Goal: Task Accomplishment & Management: Manage account settings

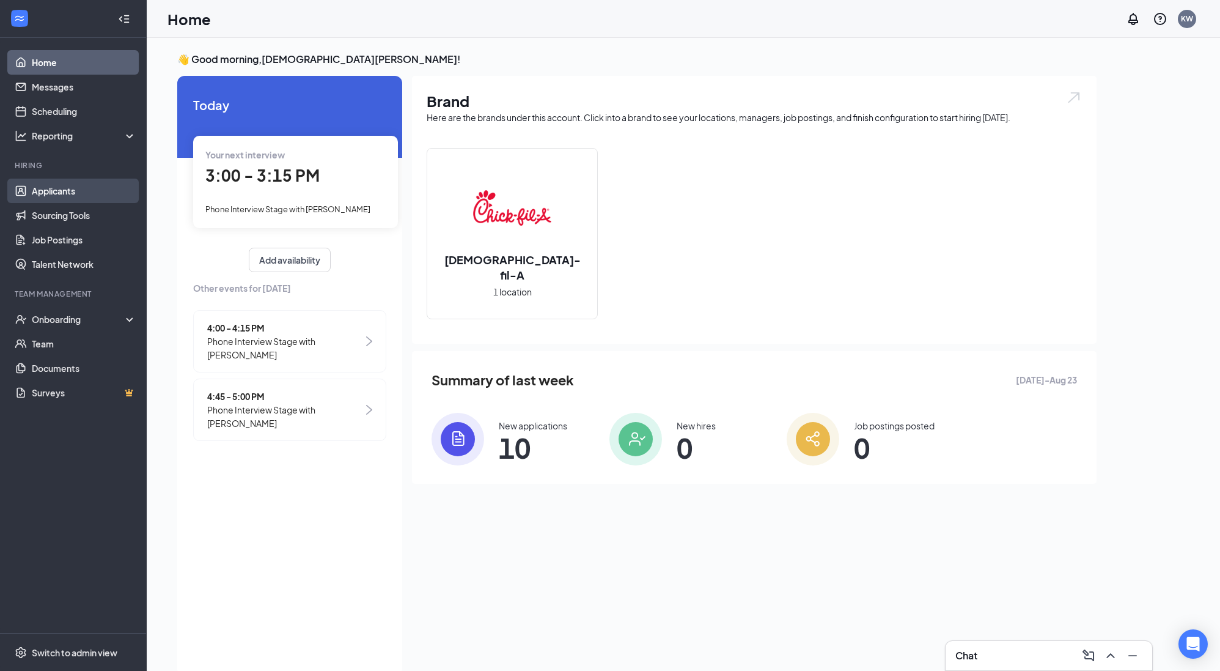
click at [64, 197] on link "Applicants" at bounding box center [84, 190] width 105 height 24
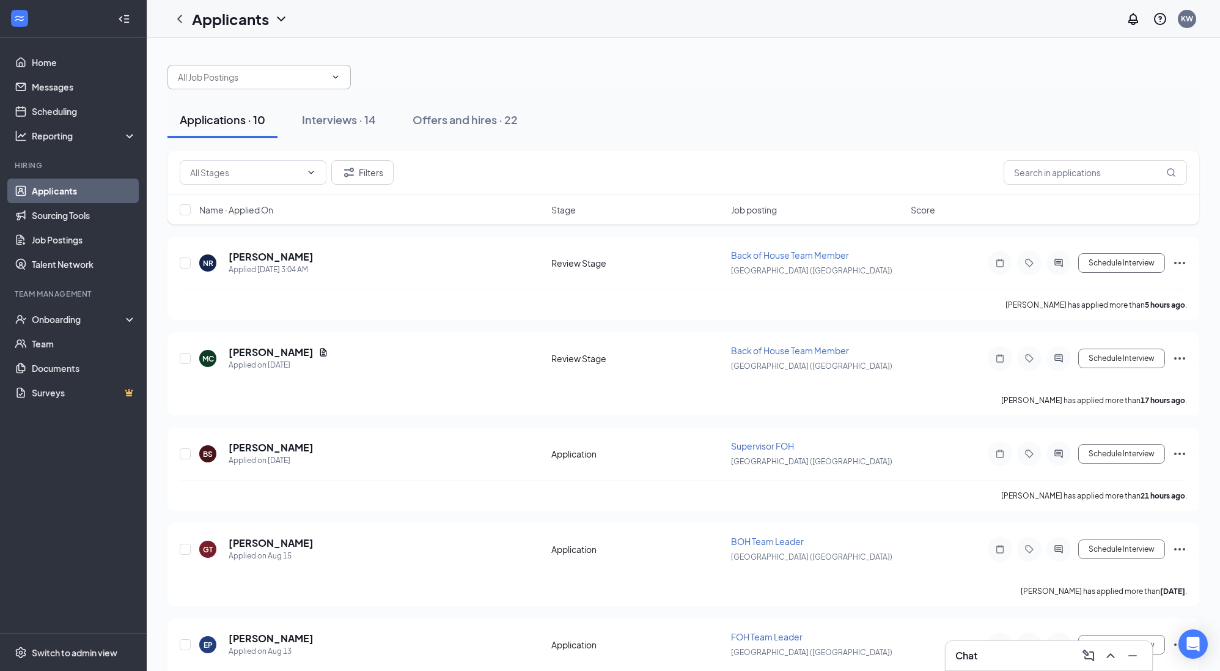
click at [298, 81] on input "text" at bounding box center [252, 76] width 148 height 13
type input "[PERSON_NAME]"
click at [367, 169] on button "Filters" at bounding box center [362, 172] width 62 height 24
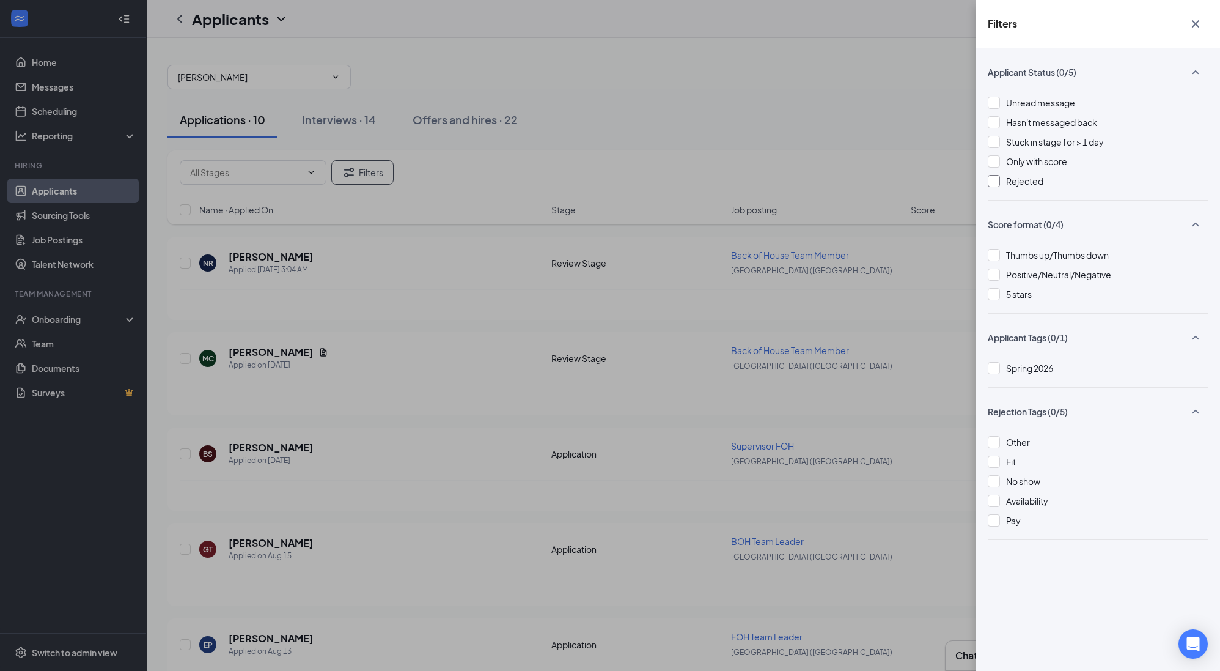
click at [996, 183] on div at bounding box center [994, 181] width 12 height 12
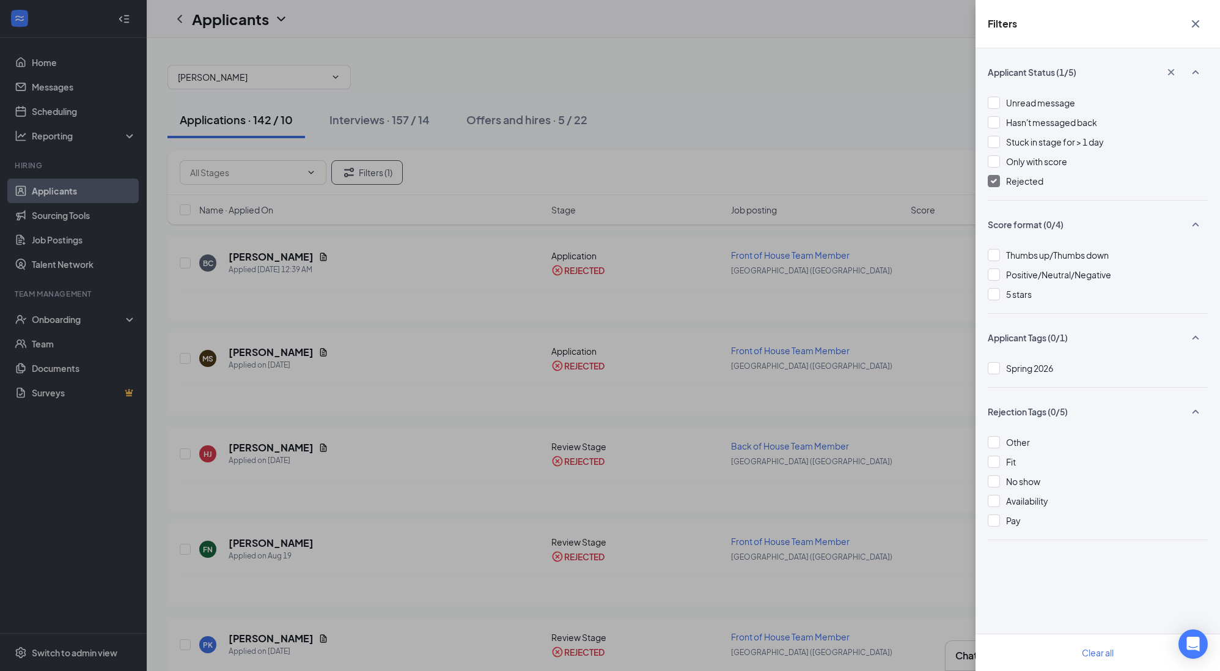
click at [737, 72] on div "Filters Applicant Status (1/5) Unread message Hasn't messaged back Stuck in sta…" at bounding box center [610, 335] width 1220 height 671
click at [1200, 22] on icon "Cross" at bounding box center [1195, 24] width 15 height 15
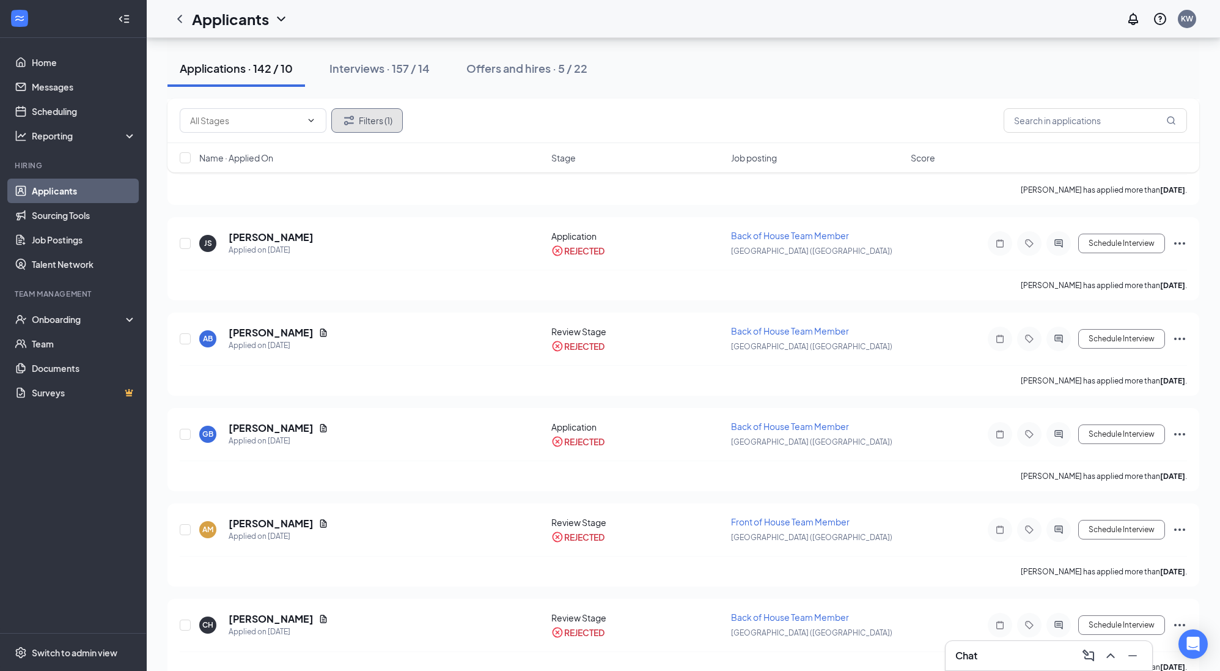
scroll to position [4284, 0]
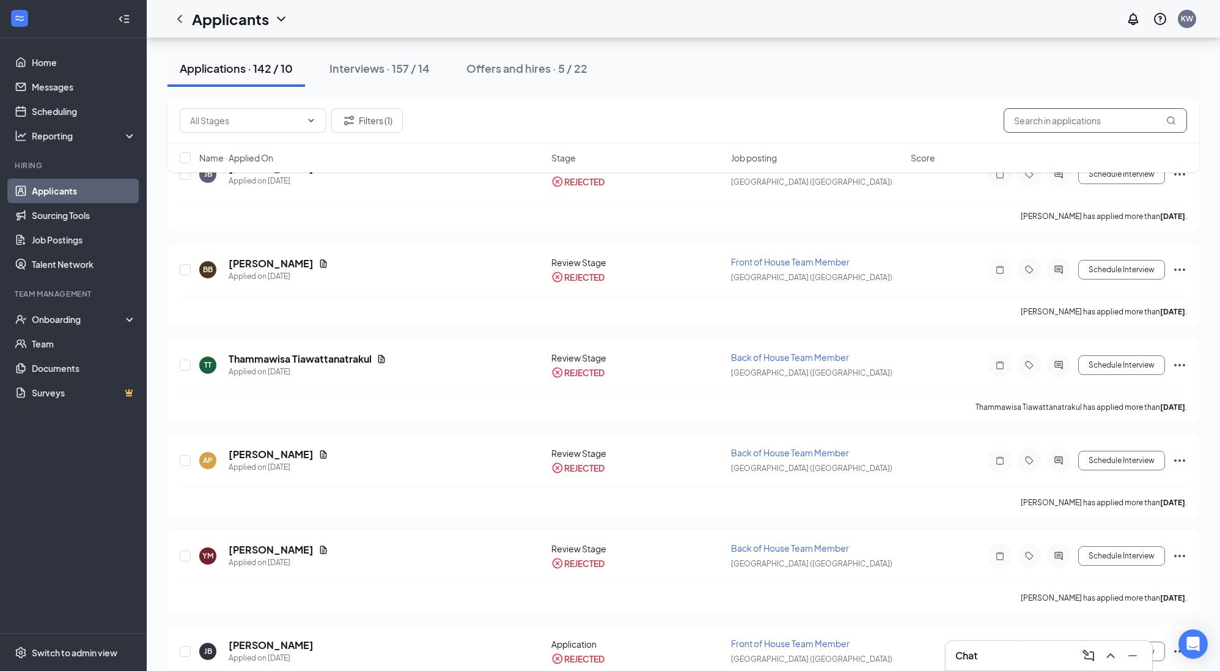
click at [1054, 124] on input "text" at bounding box center [1095, 120] width 183 height 24
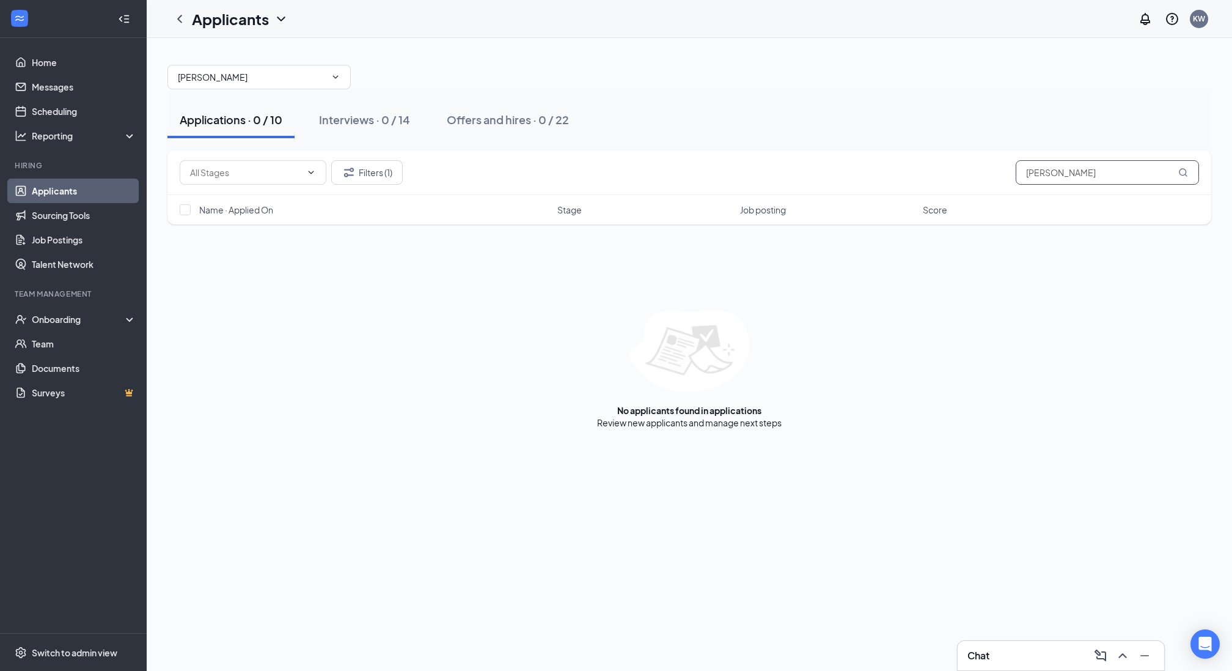
drag, startPoint x: 1156, startPoint y: 172, endPoint x: 1021, endPoint y: 176, distance: 135.7
click at [982, 186] on div "Filters (1) [PERSON_NAME]" at bounding box center [689, 172] width 1044 height 45
drag, startPoint x: 1072, startPoint y: 169, endPoint x: 946, endPoint y: 183, distance: 126.8
click at [946, 183] on div "Filters (1) [PERSON_NAME]" at bounding box center [690, 172] width 1020 height 24
type input "j"
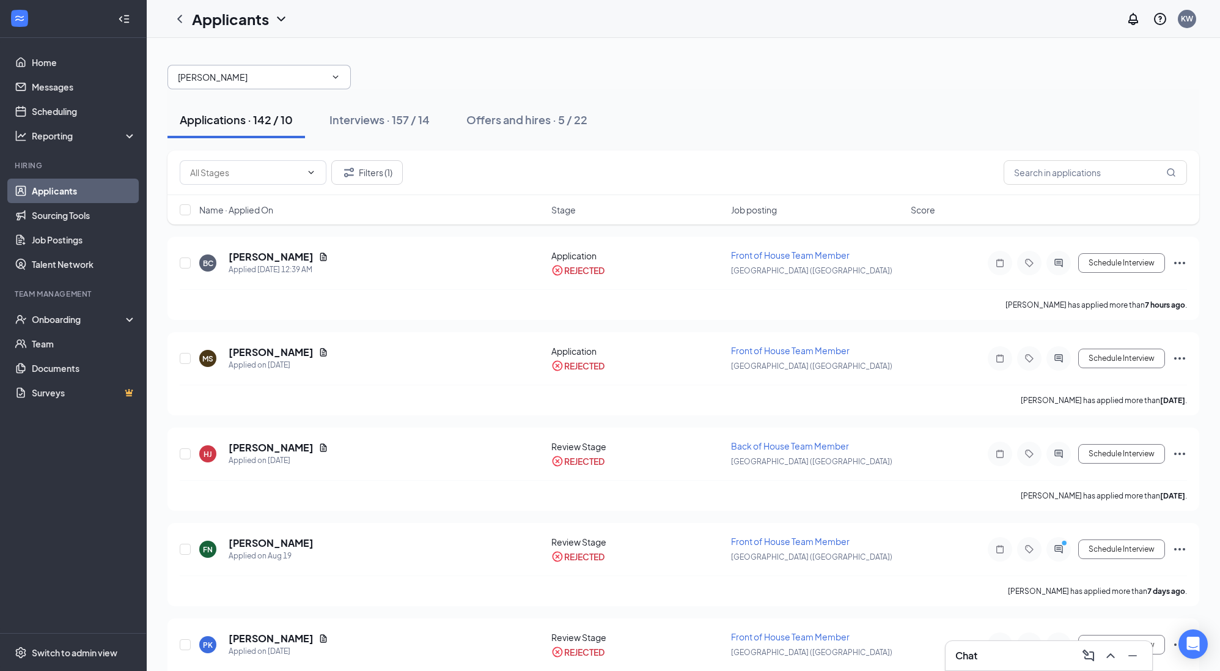
click at [246, 75] on input "[PERSON_NAME]" at bounding box center [252, 76] width 148 height 13
type input "J"
click at [399, 117] on div "Interviews · 157 / 14" at bounding box center [379, 119] width 100 height 15
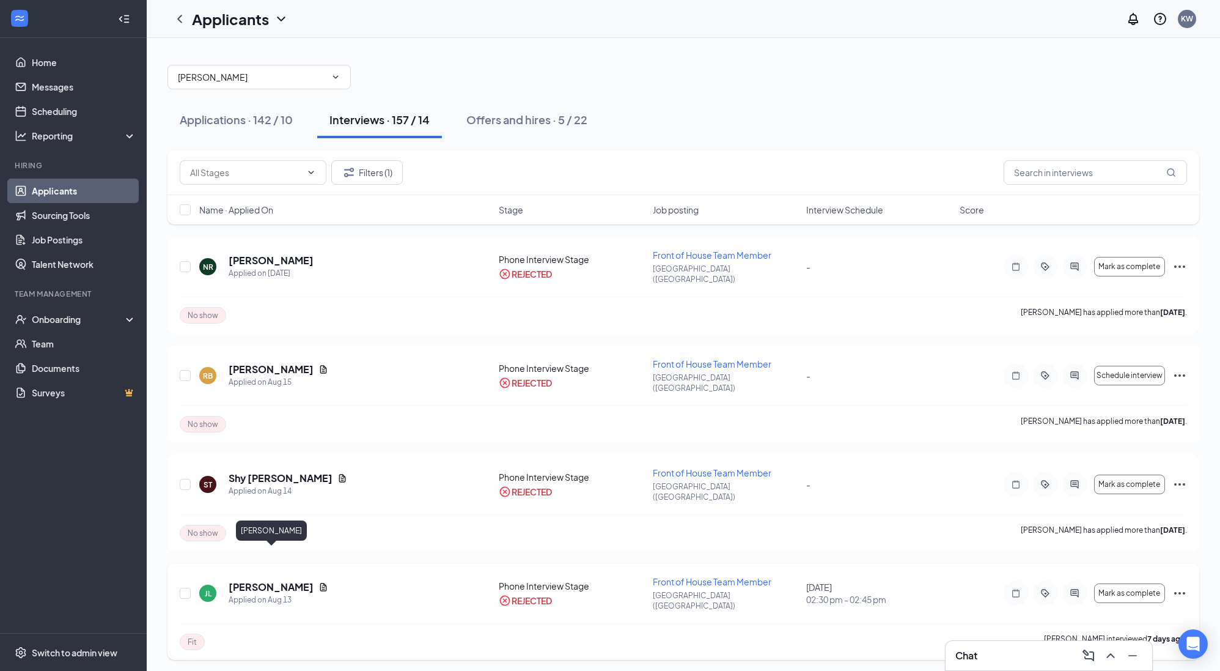
click at [310, 580] on h5 "[PERSON_NAME]" at bounding box center [271, 586] width 85 height 13
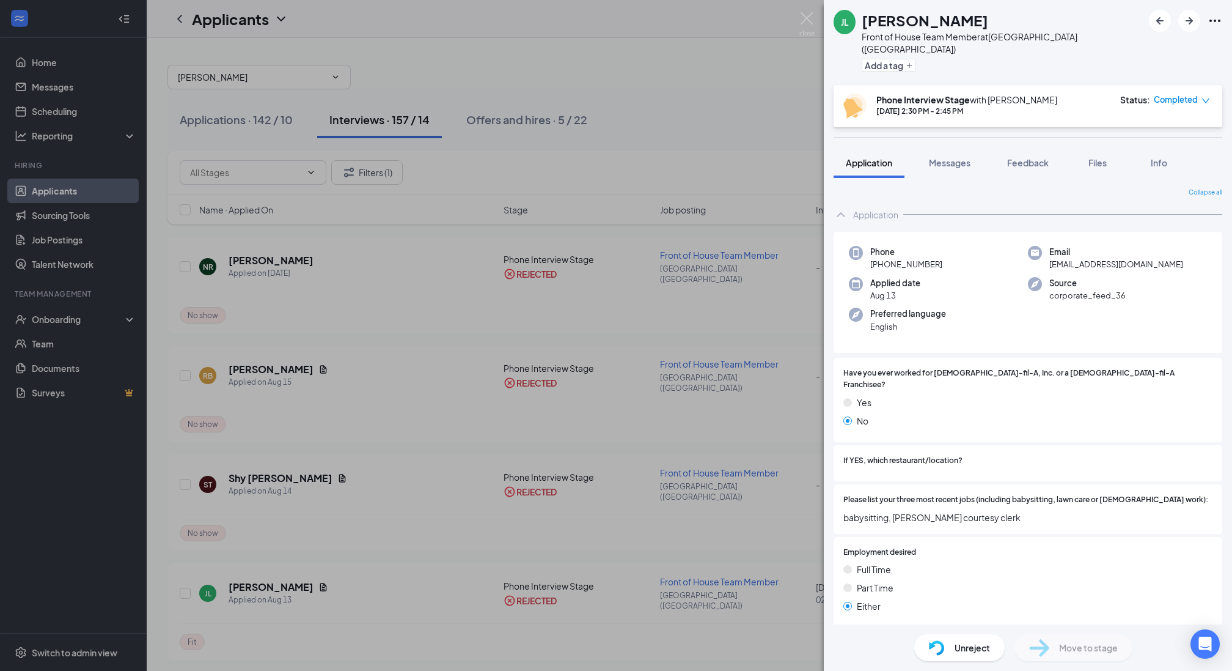
drag, startPoint x: 939, startPoint y: 251, endPoint x: 883, endPoint y: 253, distance: 56.9
click at [883, 253] on div "Phone [PHONE_NUMBER]" at bounding box center [938, 258] width 179 height 25
copy span "231) 620-4952"
drag, startPoint x: 1148, startPoint y: 252, endPoint x: 1042, endPoint y: 253, distance: 106.4
click at [1042, 253] on div "Email [EMAIL_ADDRESS][DOMAIN_NAME]" at bounding box center [1117, 258] width 179 height 25
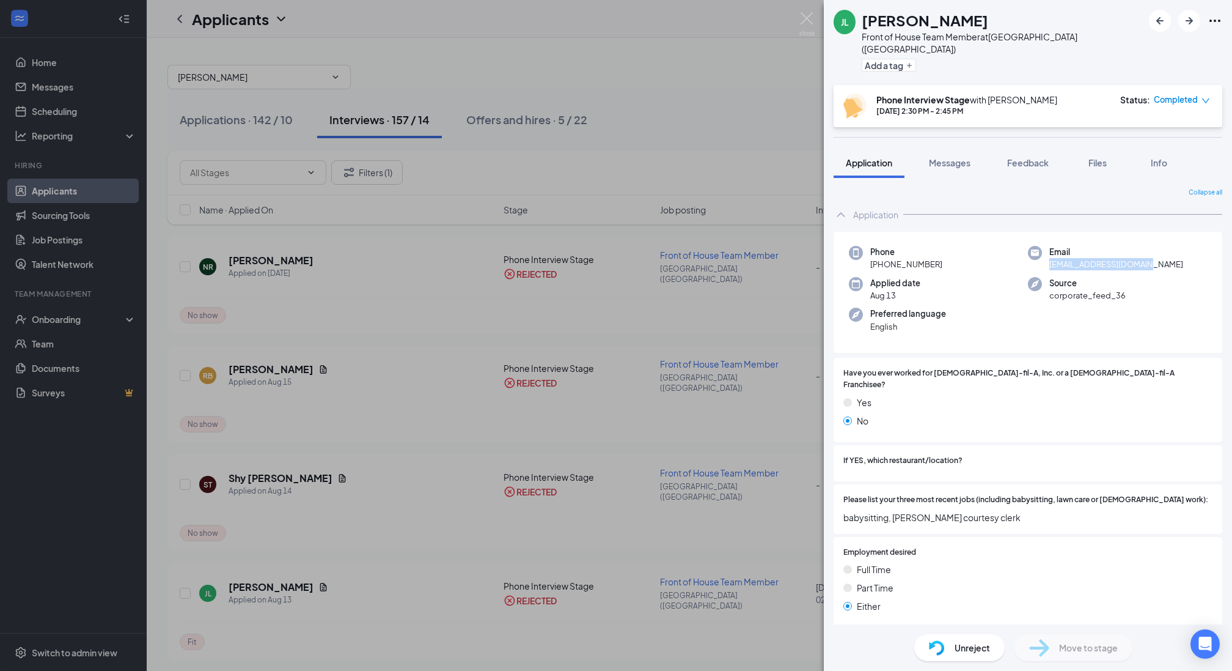
copy span "[EMAIL_ADDRESS][DOMAIN_NAME]"
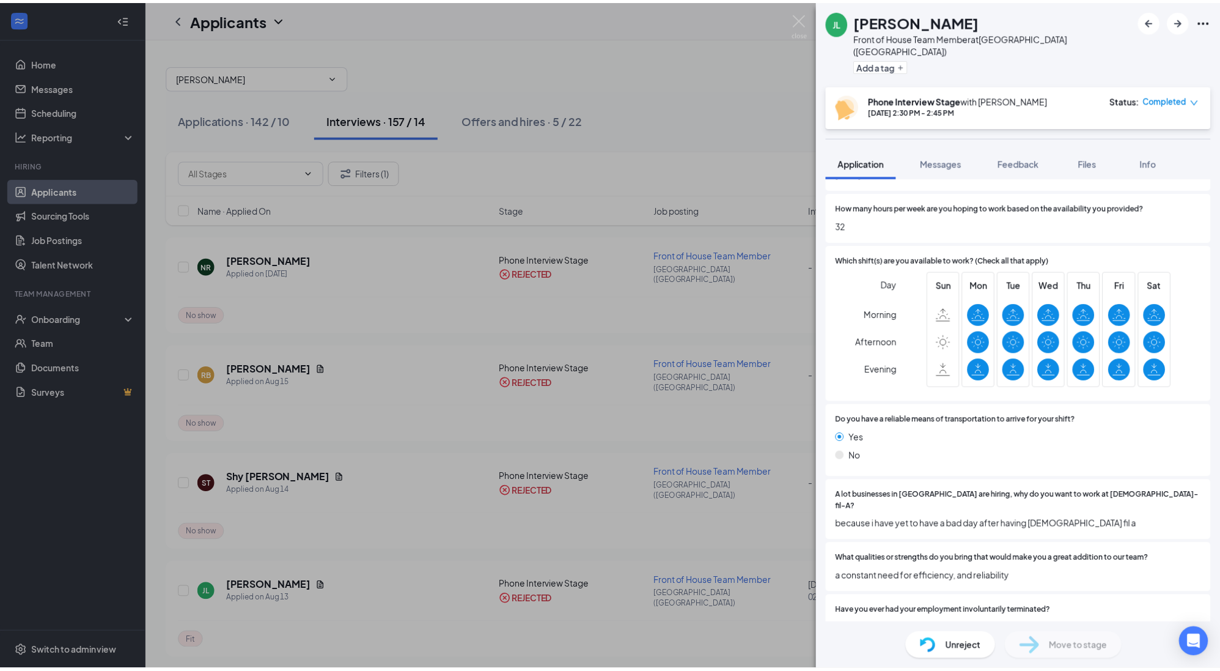
scroll to position [546, 0]
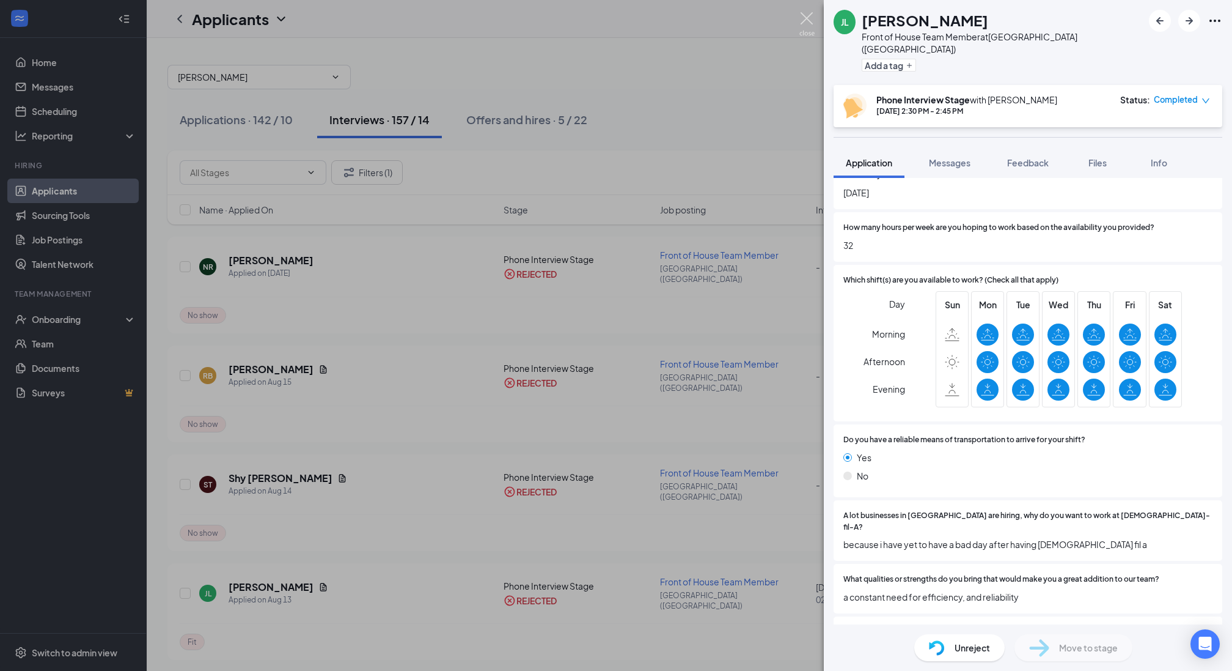
click at [810, 23] on img at bounding box center [806, 24] width 15 height 24
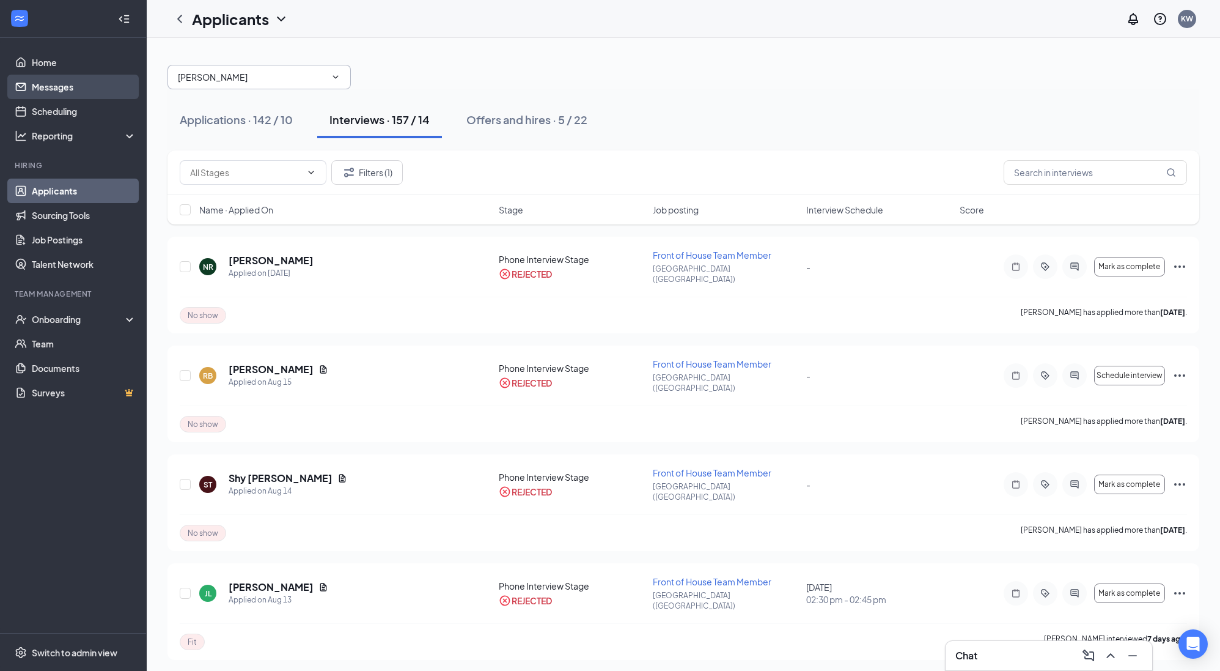
drag, startPoint x: 241, startPoint y: 79, endPoint x: 138, endPoint y: 86, distance: 104.2
click at [138, 86] on div "Home Messages Scheduling Reporting Hiring Applicants Sourcing Tools Job Posting…" at bounding box center [610, 660] width 1220 height 1321
type input "l"
click at [392, 116] on div "Interviews · 157 / 14" at bounding box center [379, 119] width 100 height 15
click at [226, 80] on input "[PERSON_NAME]" at bounding box center [252, 76] width 148 height 13
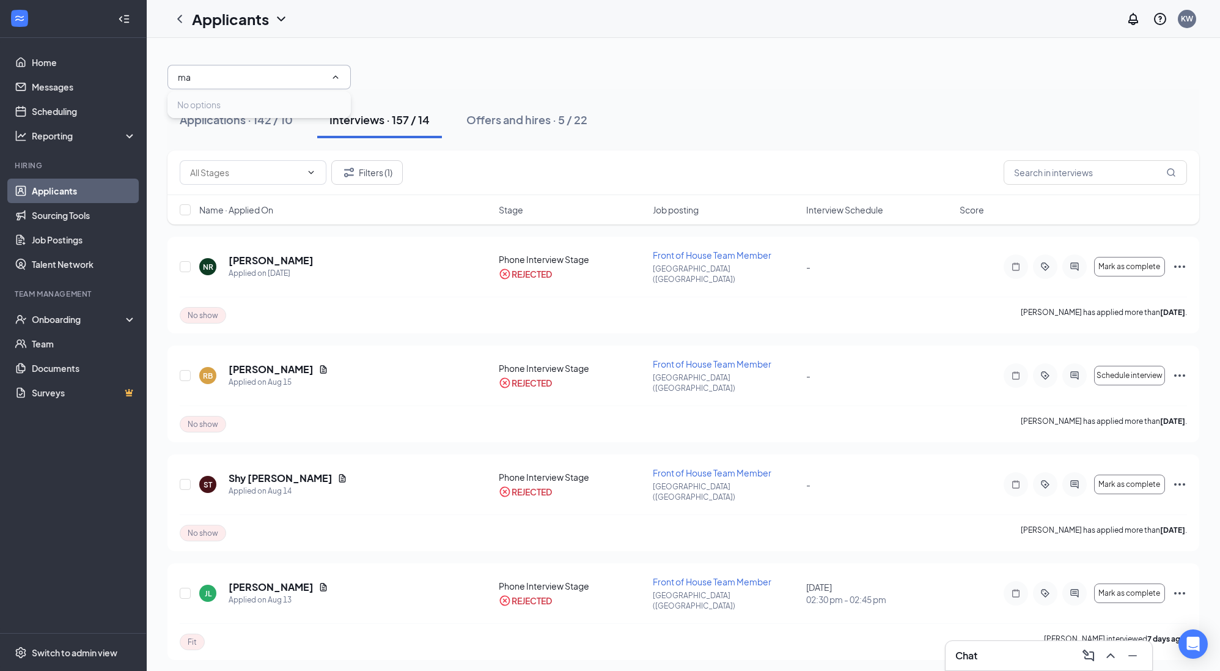
type input "m"
type input "D"
click at [435, 71] on div at bounding box center [683, 71] width 1032 height 37
click at [1087, 167] on input "text" at bounding box center [1095, 172] width 183 height 24
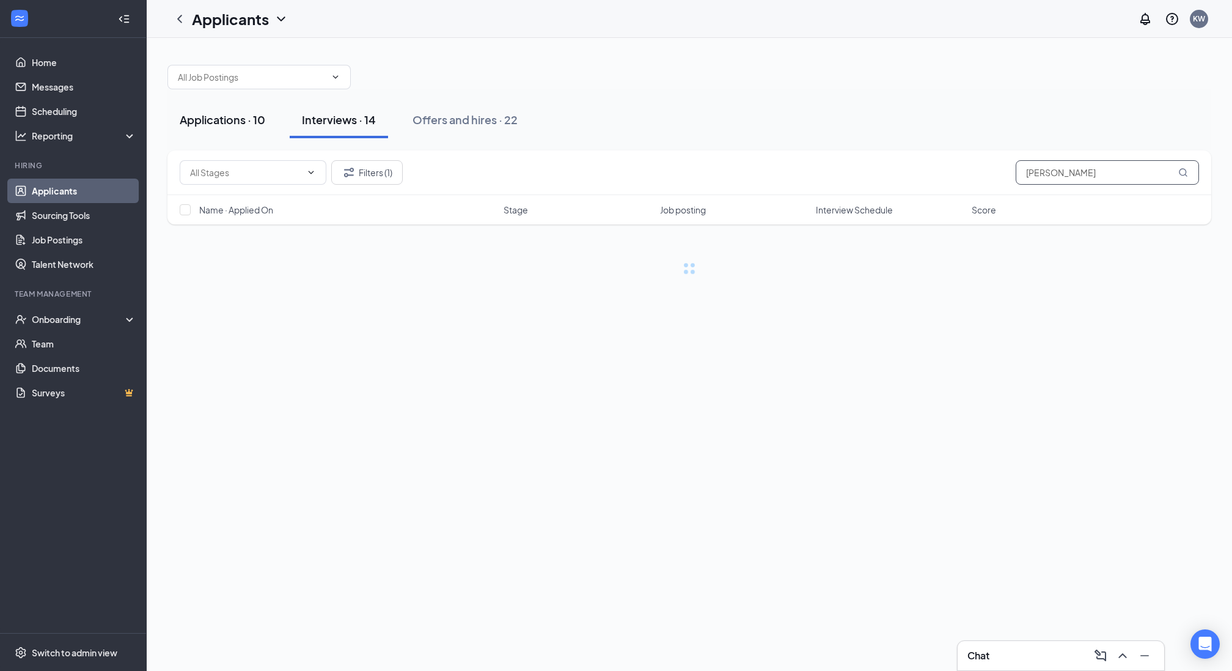
type input "[PERSON_NAME]"
click at [210, 119] on div "Applications · 10" at bounding box center [223, 119] width 86 height 15
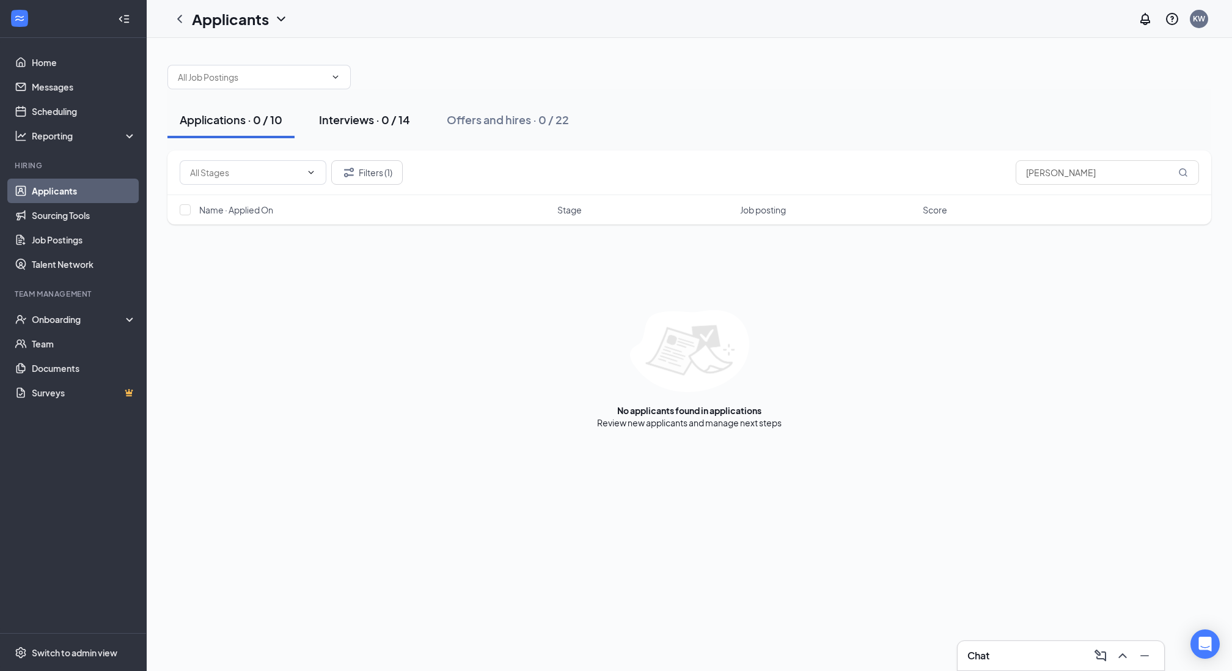
click at [341, 116] on div "Interviews · 0 / 14" at bounding box center [364, 119] width 91 height 15
drag, startPoint x: 1081, startPoint y: 174, endPoint x: 1005, endPoint y: 168, distance: 76.0
click at [1005, 168] on div "Filters (1) [PERSON_NAME]" at bounding box center [690, 172] width 1020 height 24
drag, startPoint x: 1119, startPoint y: 178, endPoint x: 998, endPoint y: 168, distance: 122.0
click at [998, 168] on div "Filters (1) [PERSON_NAME]" at bounding box center [690, 172] width 1020 height 24
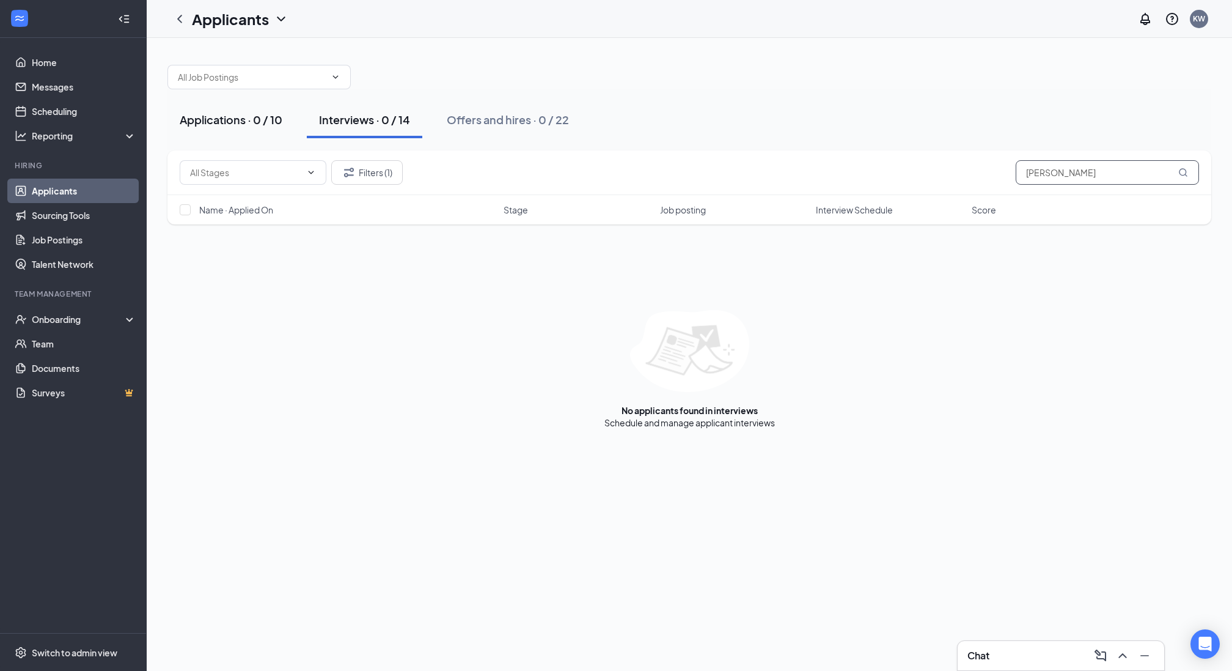
type input "[PERSON_NAME]"
click at [244, 120] on div "Applications · 0 / 10" at bounding box center [231, 119] width 103 height 15
drag, startPoint x: 1116, startPoint y: 170, endPoint x: 958, endPoint y: 187, distance: 158.6
click at [958, 187] on div "Filters (1) [PERSON_NAME]" at bounding box center [689, 172] width 1044 height 45
click at [1056, 158] on div "Filters (1) [PERSON_NAME]" at bounding box center [689, 172] width 1044 height 45
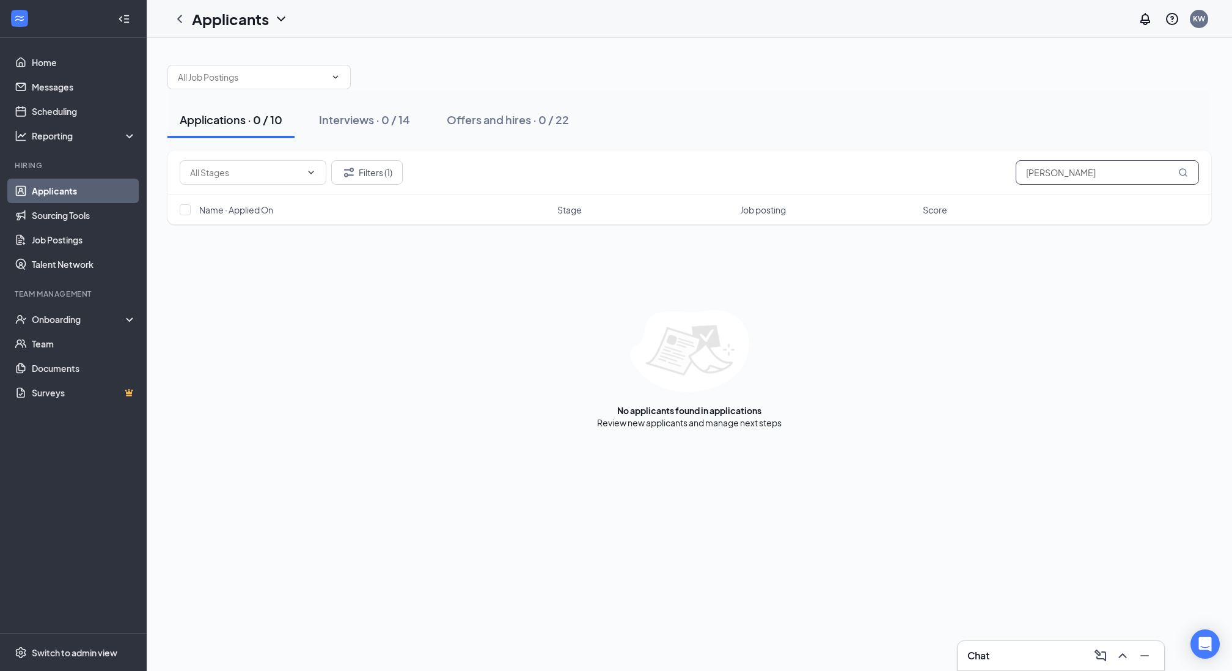
drag, startPoint x: 1123, startPoint y: 169, endPoint x: 1021, endPoint y: 165, distance: 101.6
click at [1021, 165] on input "[PERSON_NAME]" at bounding box center [1107, 172] width 183 height 24
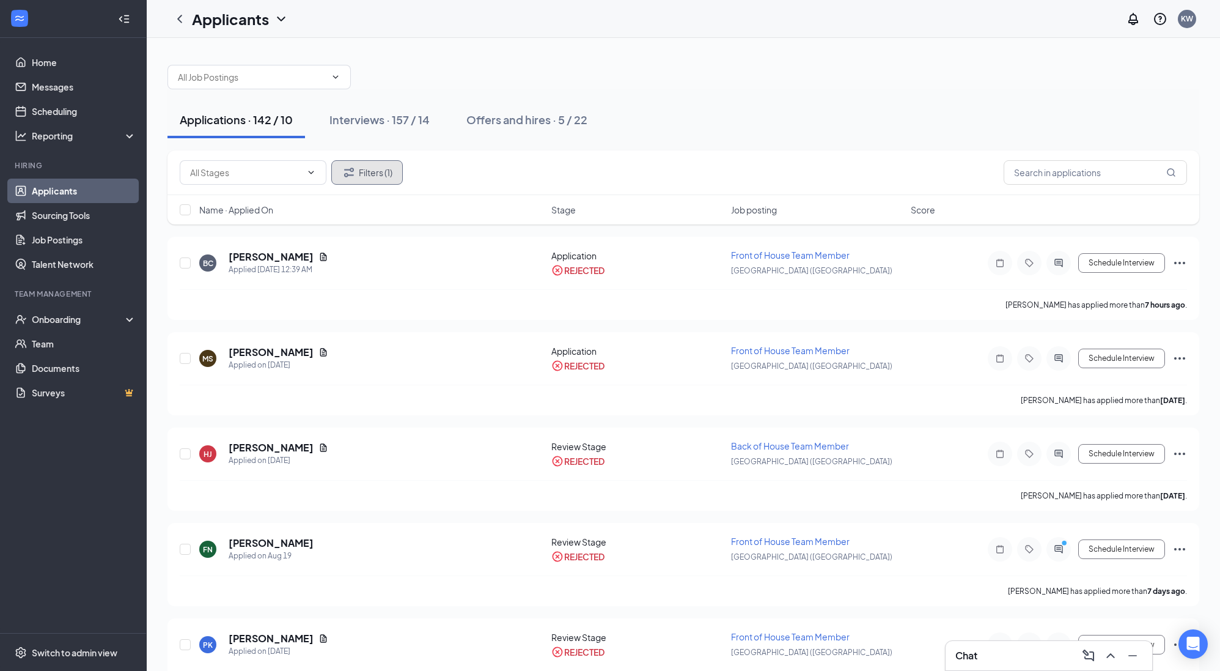
click at [385, 171] on button "Filters (1)" at bounding box center [367, 172] width 72 height 24
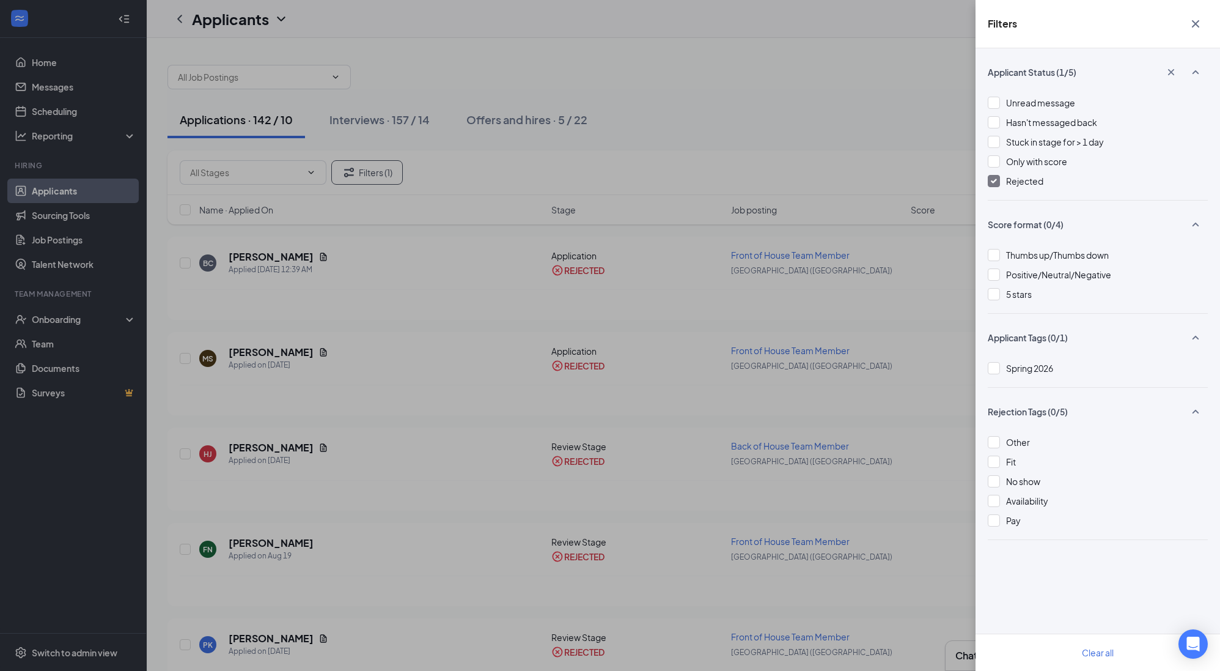
click at [994, 185] on div at bounding box center [994, 181] width 12 height 12
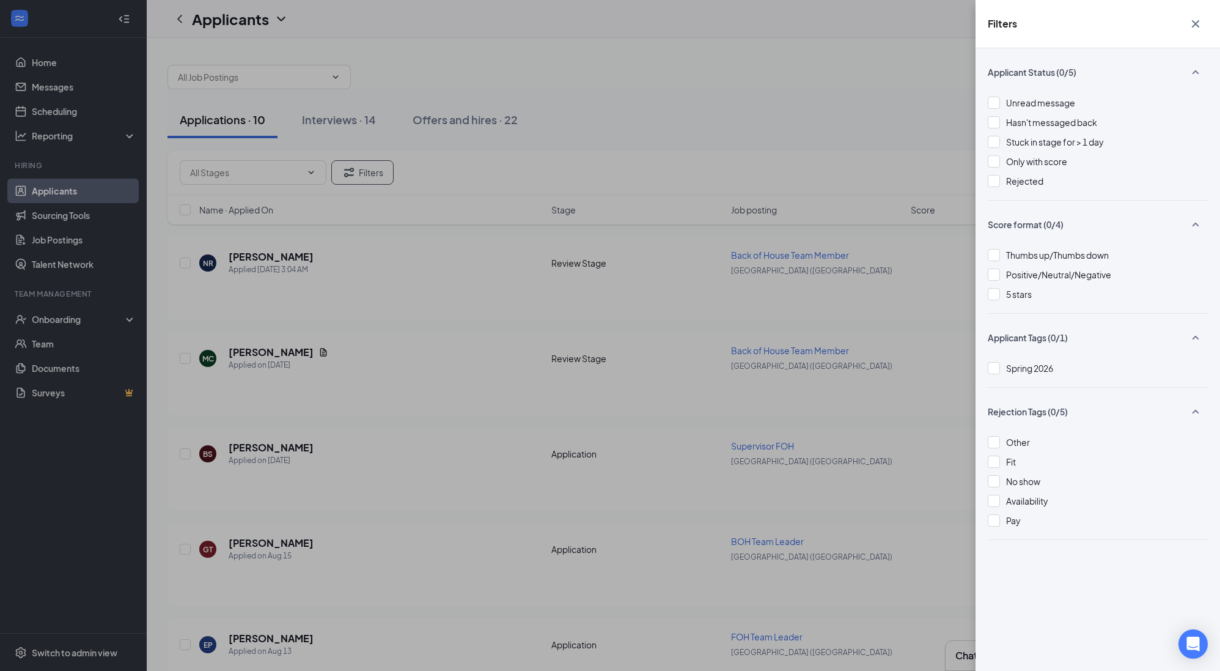
click at [941, 174] on div "Filters Applicant Status (0/5) Unread message Hasn't messaged back Stuck in sta…" at bounding box center [610, 335] width 1220 height 671
click at [1197, 17] on icon "Cross" at bounding box center [1195, 24] width 15 height 15
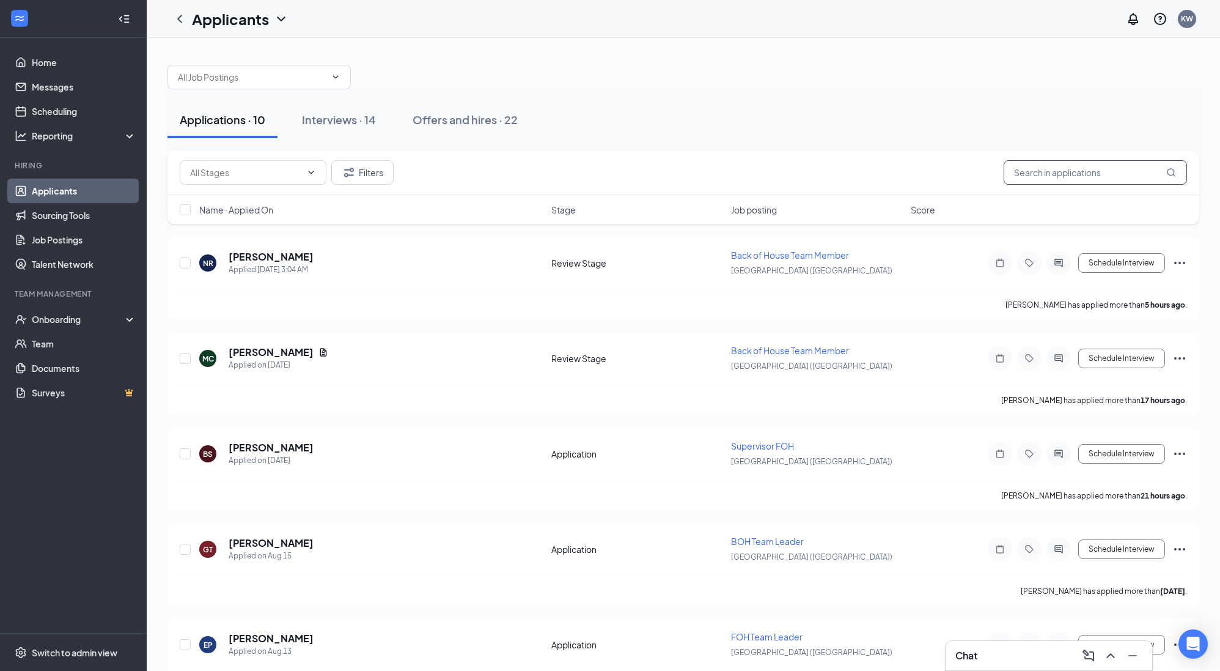
click at [1051, 173] on input "text" at bounding box center [1095, 172] width 183 height 24
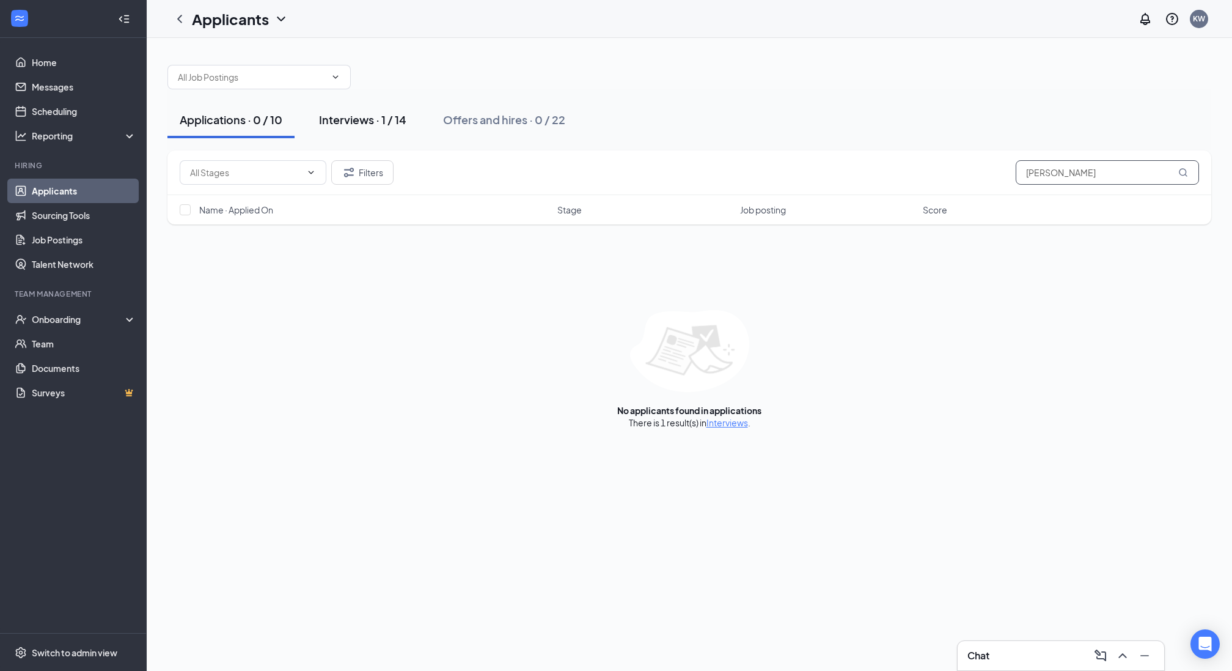
type input "[PERSON_NAME]"
click at [365, 119] on div "Interviews · 1 / 14" at bounding box center [362, 119] width 87 height 15
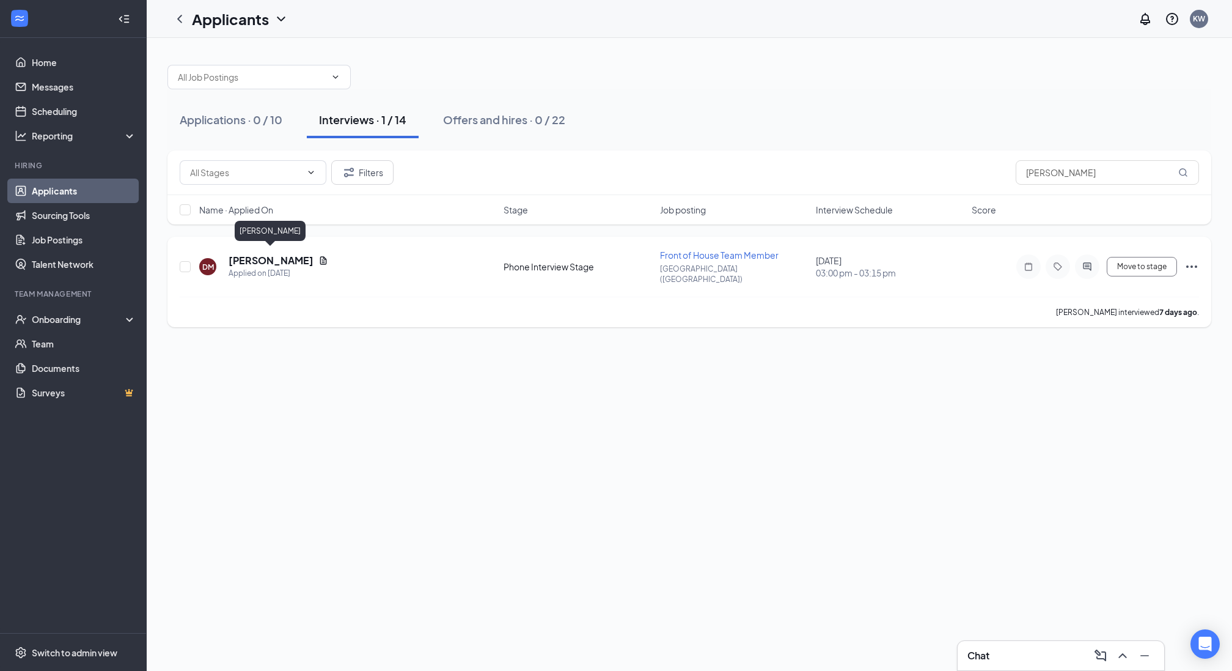
click at [257, 255] on h5 "[PERSON_NAME]" at bounding box center [271, 260] width 85 height 13
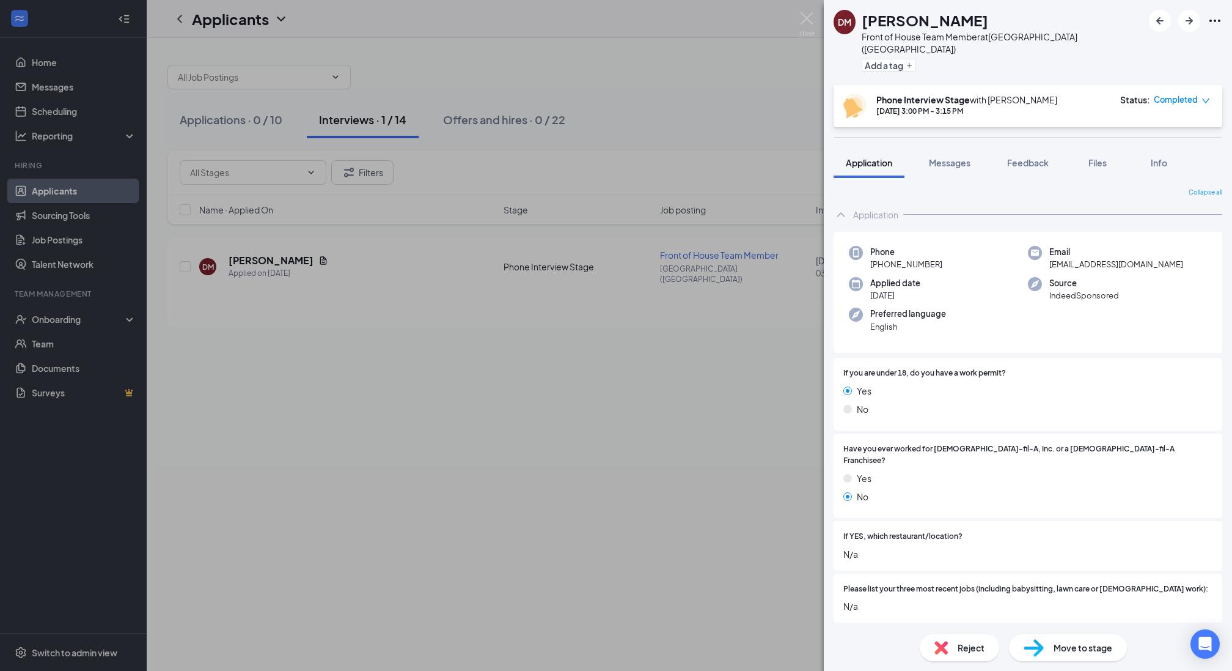
drag, startPoint x: 955, startPoint y: 253, endPoint x: 878, endPoint y: 251, distance: 77.6
click at [878, 251] on div "Phone [PHONE_NUMBER]" at bounding box center [938, 258] width 179 height 25
copy span "[PHONE_NUMBER]"
drag, startPoint x: 1148, startPoint y: 255, endPoint x: 1043, endPoint y: 255, distance: 105.1
click at [1043, 255] on div "Email [EMAIL_ADDRESS][DOMAIN_NAME]" at bounding box center [1117, 258] width 179 height 25
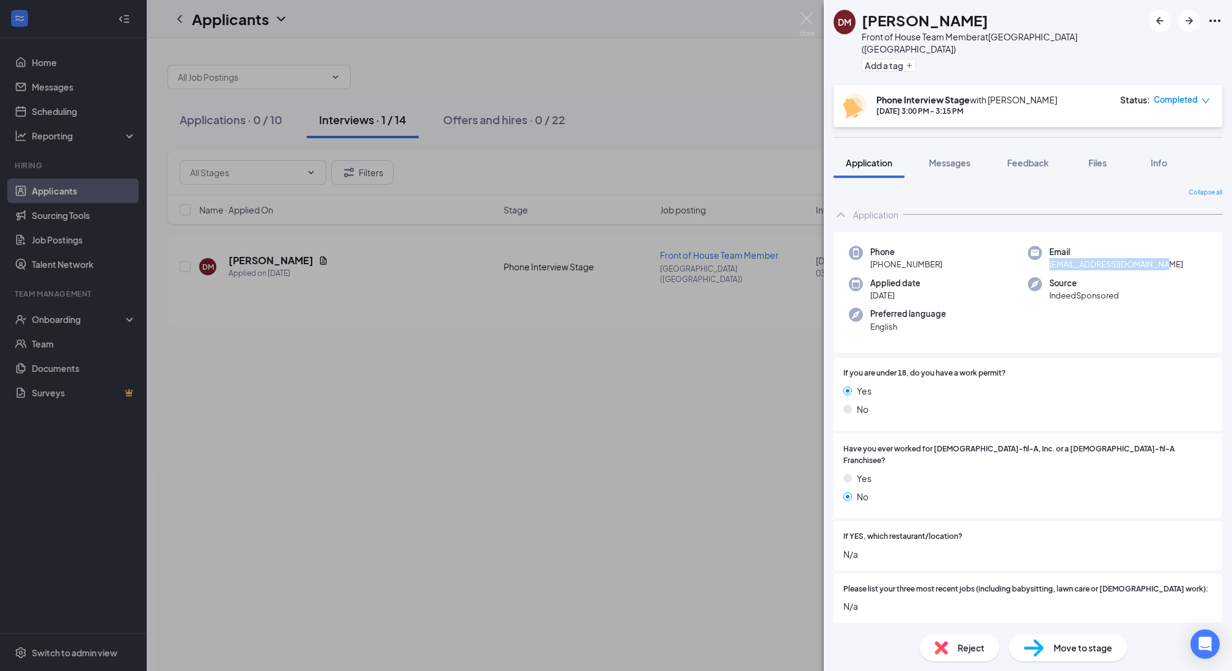
copy span "[EMAIL_ADDRESS][DOMAIN_NAME]"
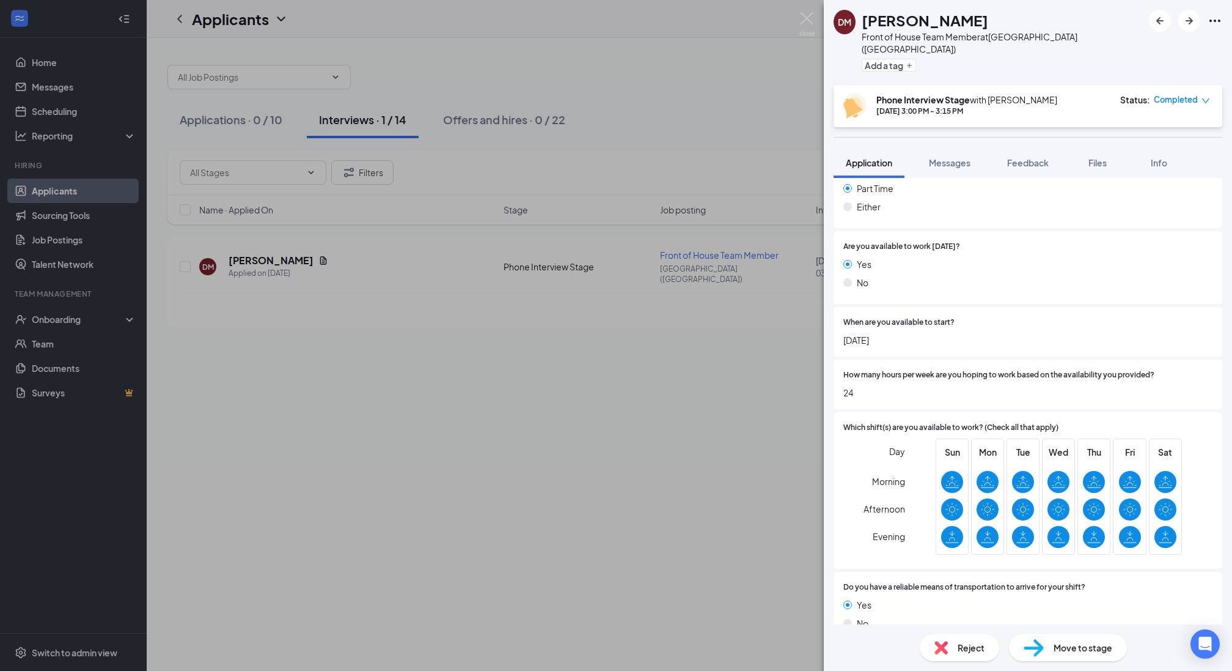
scroll to position [490, 0]
click at [971, 650] on span "Reject" at bounding box center [971, 647] width 27 height 13
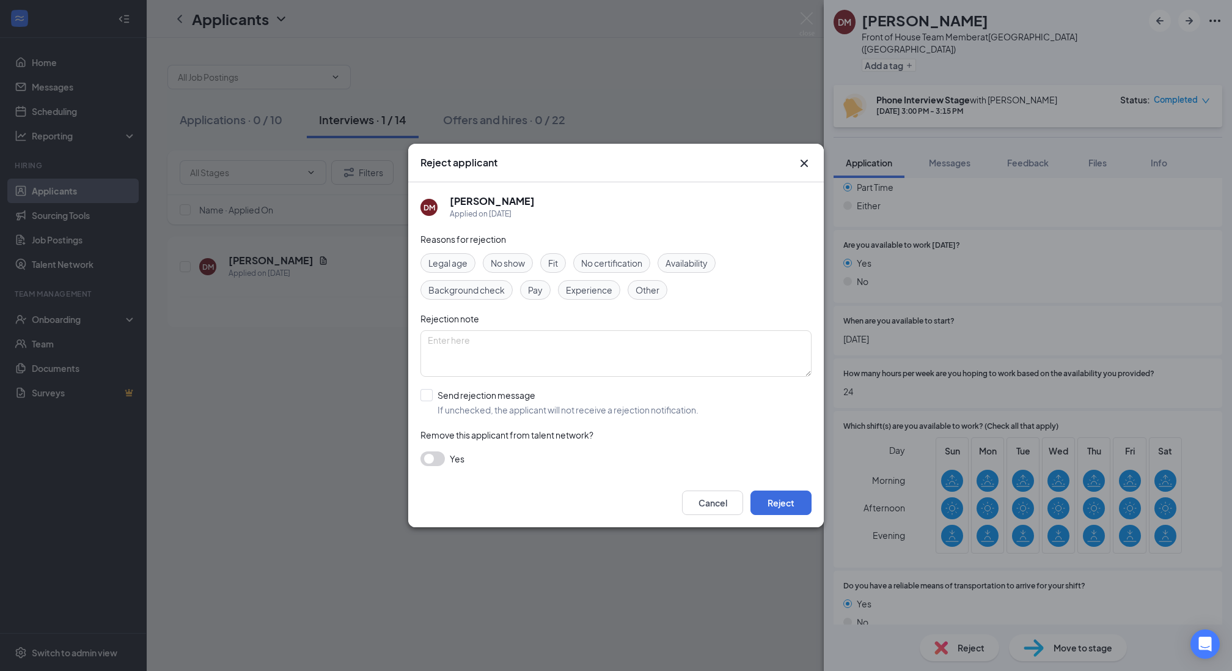
click at [548, 268] on span "Fit" at bounding box center [553, 262] width 10 height 13
click at [446, 395] on input "Send rejection message If unchecked, the applicant will not receive a rejection…" at bounding box center [560, 402] width 278 height 27
checkbox input "true"
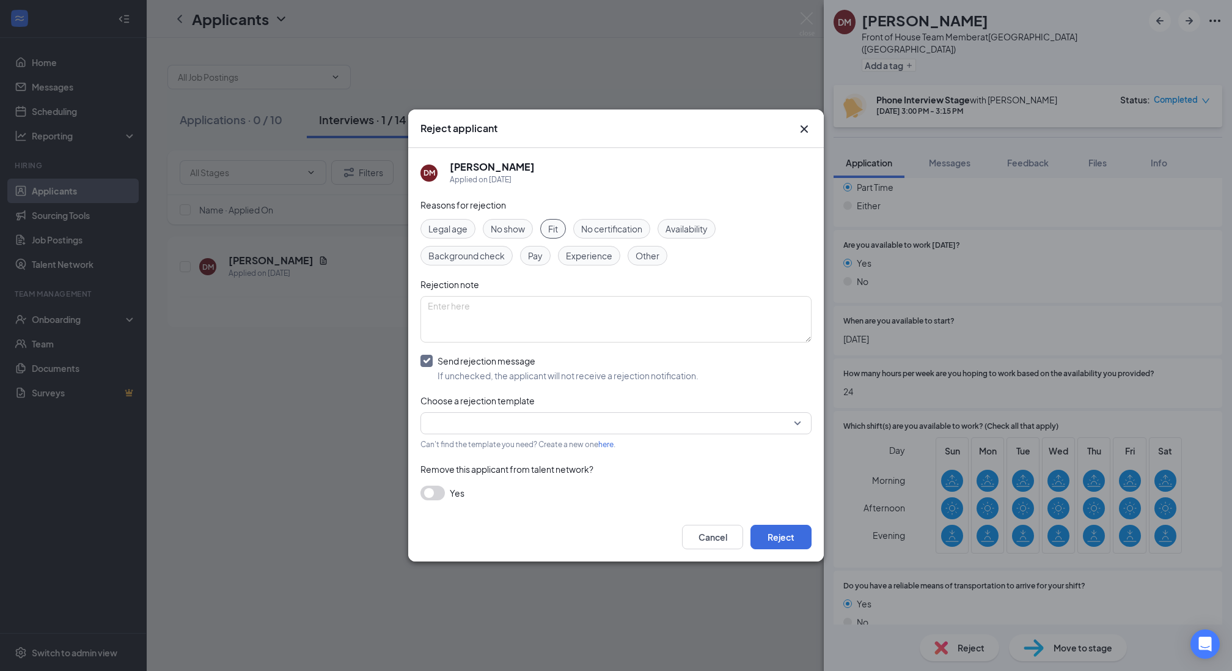
click at [447, 419] on input "search" at bounding box center [612, 423] width 368 height 21
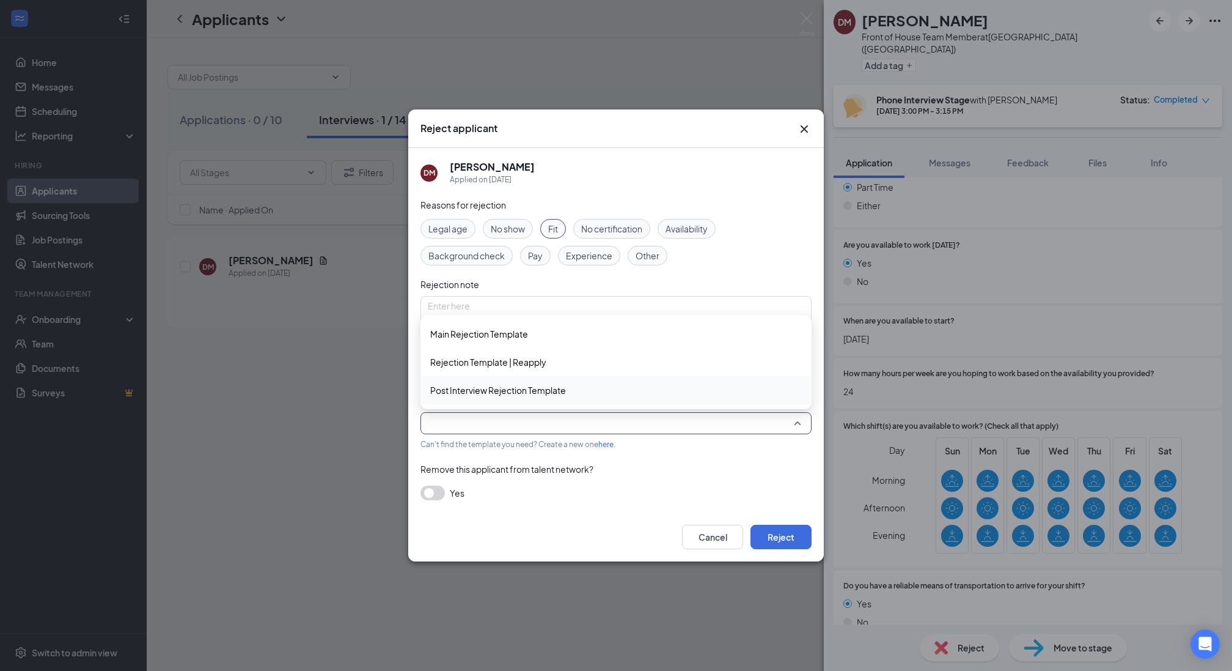
click at [469, 391] on span "Post Interview Rejection Template" at bounding box center [498, 389] width 136 height 13
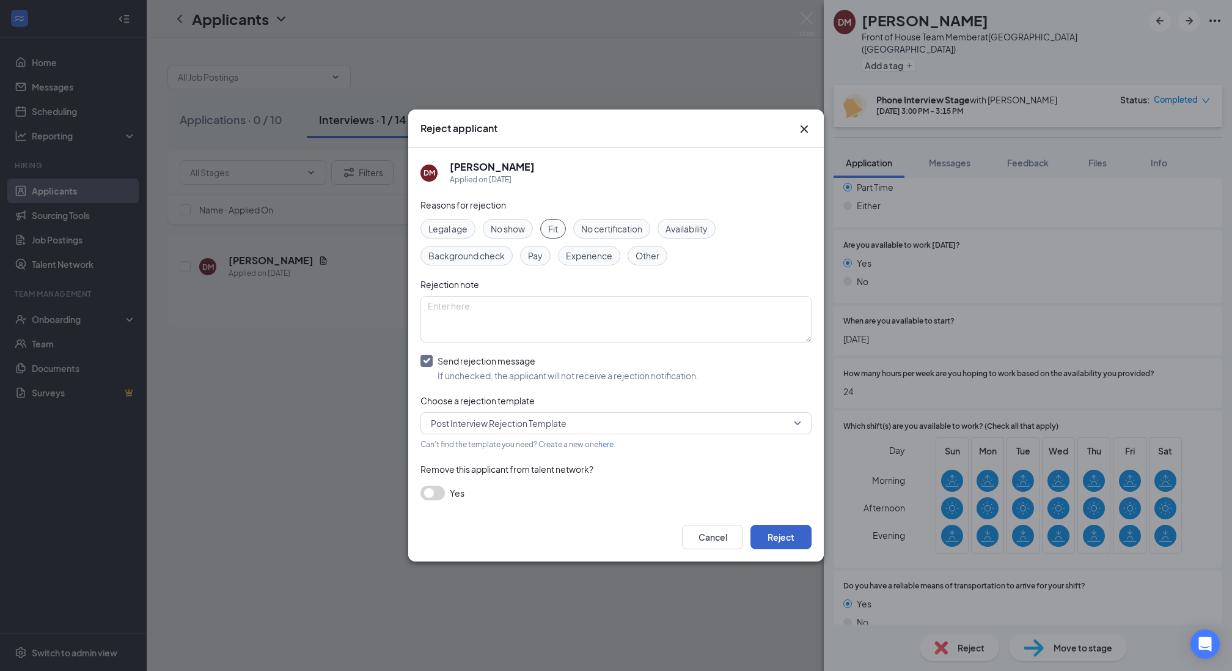
click at [780, 540] on button "Reject" at bounding box center [781, 536] width 61 height 24
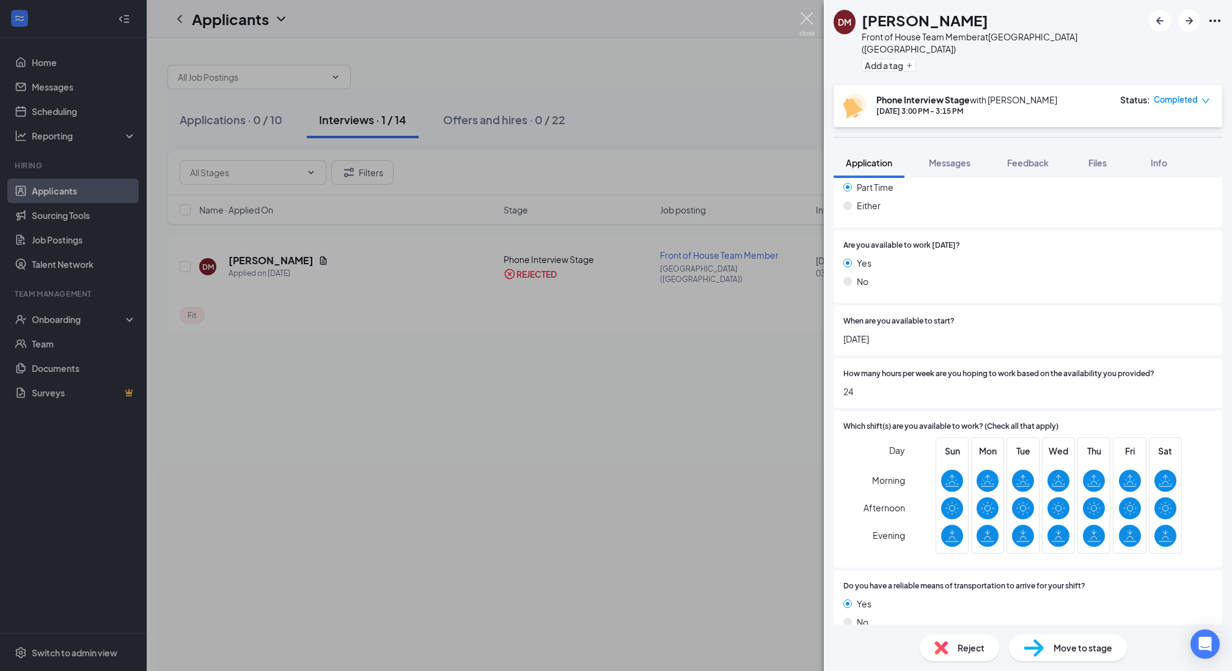
click at [803, 17] on img at bounding box center [806, 24] width 15 height 24
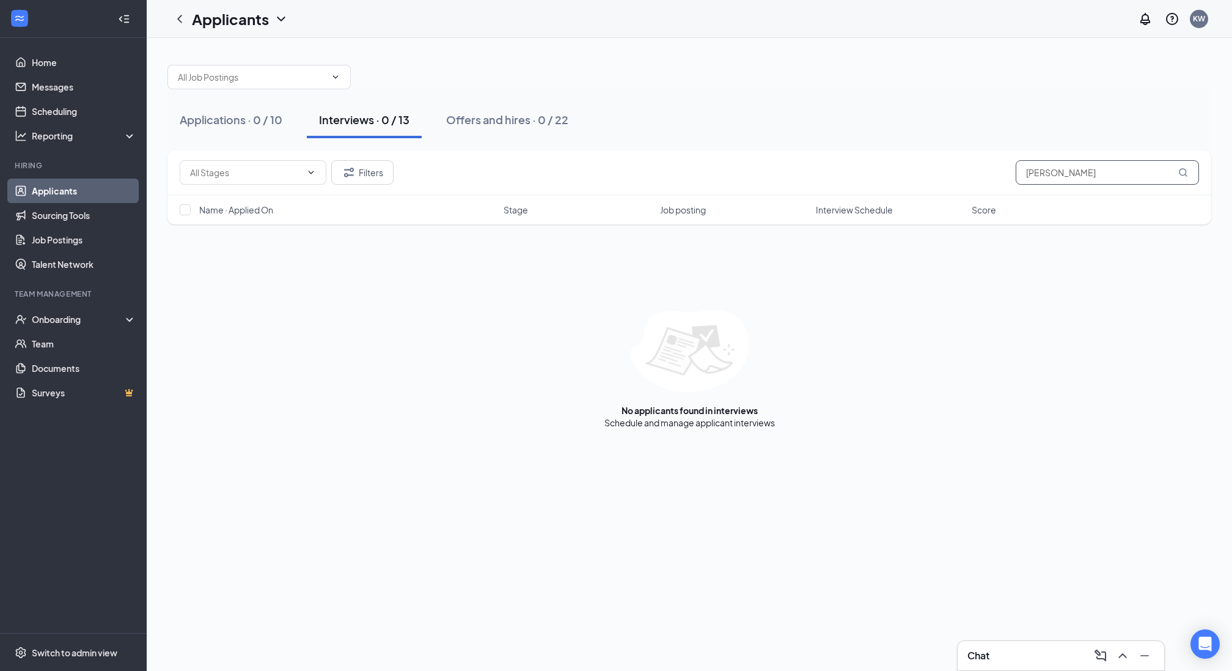
drag, startPoint x: 1118, startPoint y: 167, endPoint x: 1025, endPoint y: 158, distance: 93.3
click at [1025, 158] on div "Filters [PERSON_NAME]" at bounding box center [689, 172] width 1044 height 45
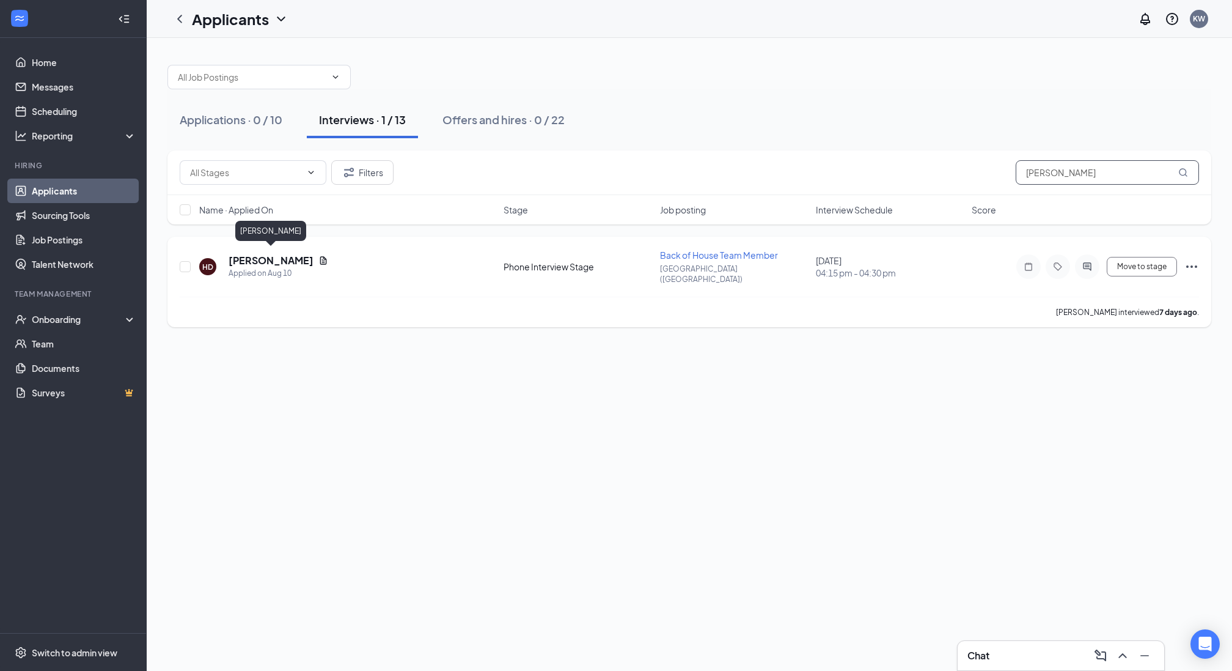
type input "[PERSON_NAME]"
click at [301, 256] on h5 "[PERSON_NAME]" at bounding box center [271, 260] width 85 height 13
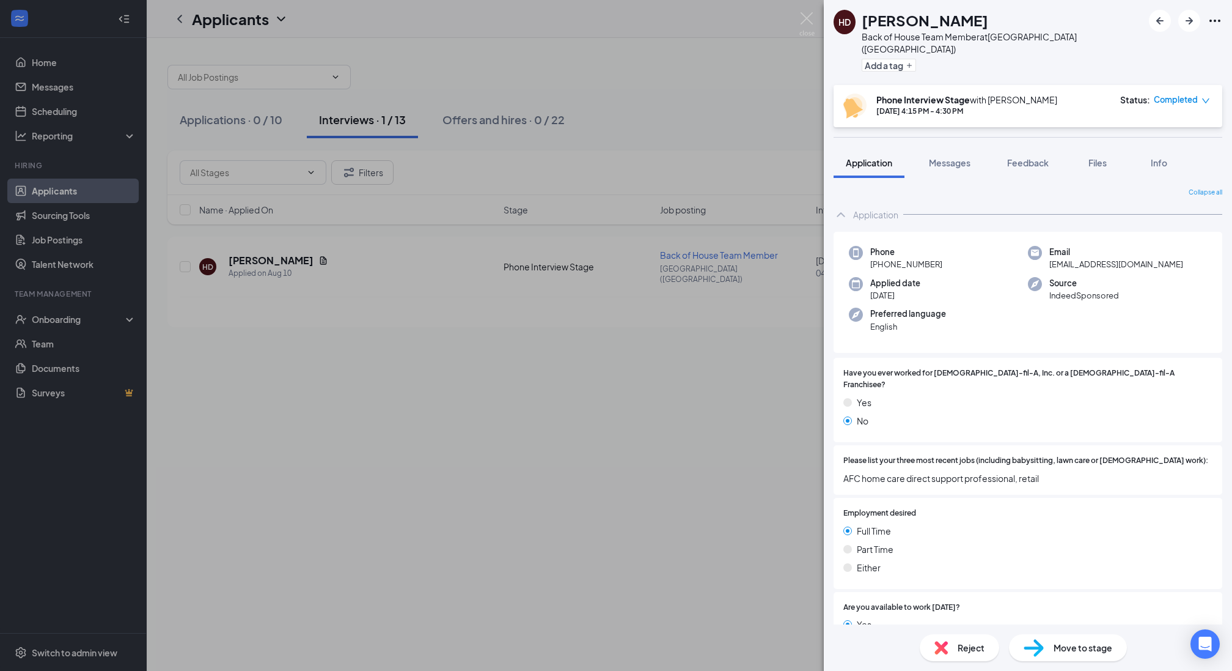
drag, startPoint x: 941, startPoint y: 253, endPoint x: 875, endPoint y: 255, distance: 65.4
click at [875, 255] on div "Phone [PHONE_NUMBER]" at bounding box center [938, 258] width 179 height 25
copy span "[PHONE_NUMBER]"
drag, startPoint x: 1135, startPoint y: 247, endPoint x: 1043, endPoint y: 256, distance: 92.1
click at [1043, 256] on div "Email hdecrostaluv@aol.com" at bounding box center [1117, 258] width 179 height 25
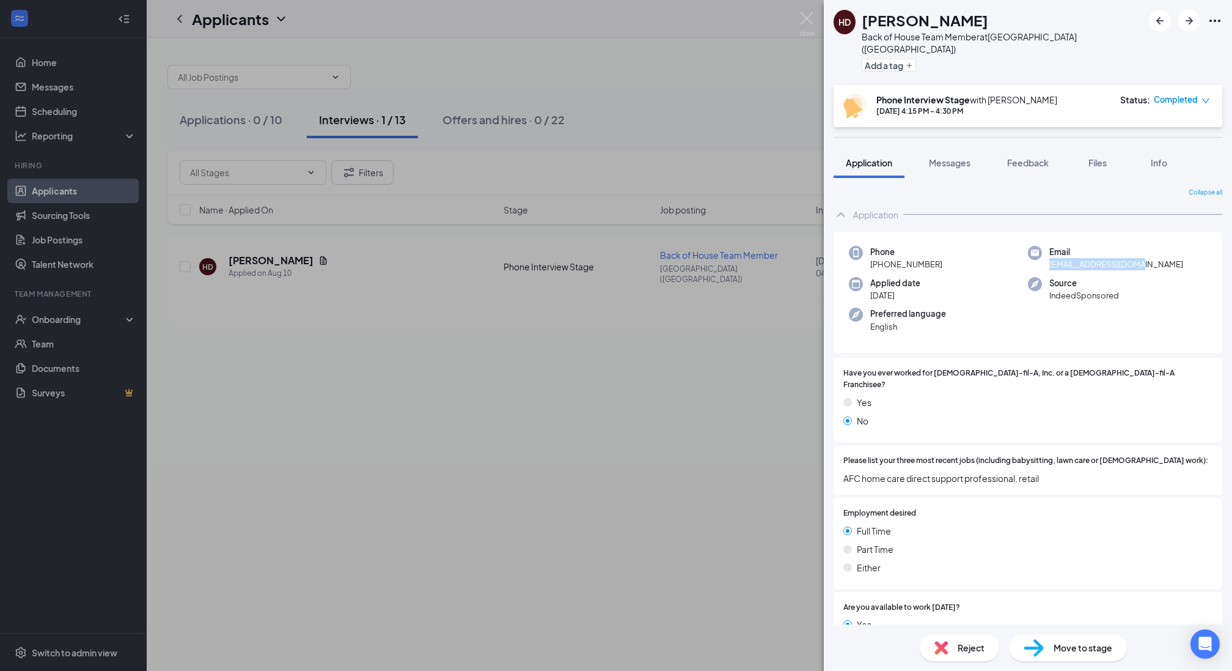
copy span "[EMAIL_ADDRESS][DOMAIN_NAME]"
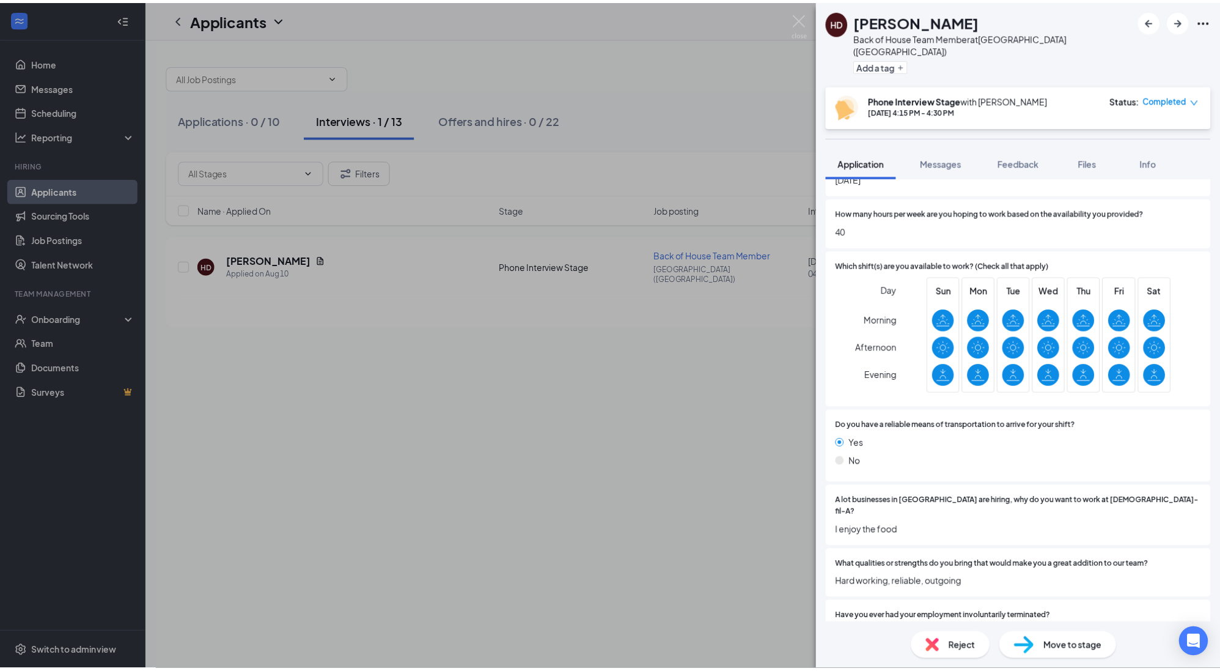
scroll to position [416, 0]
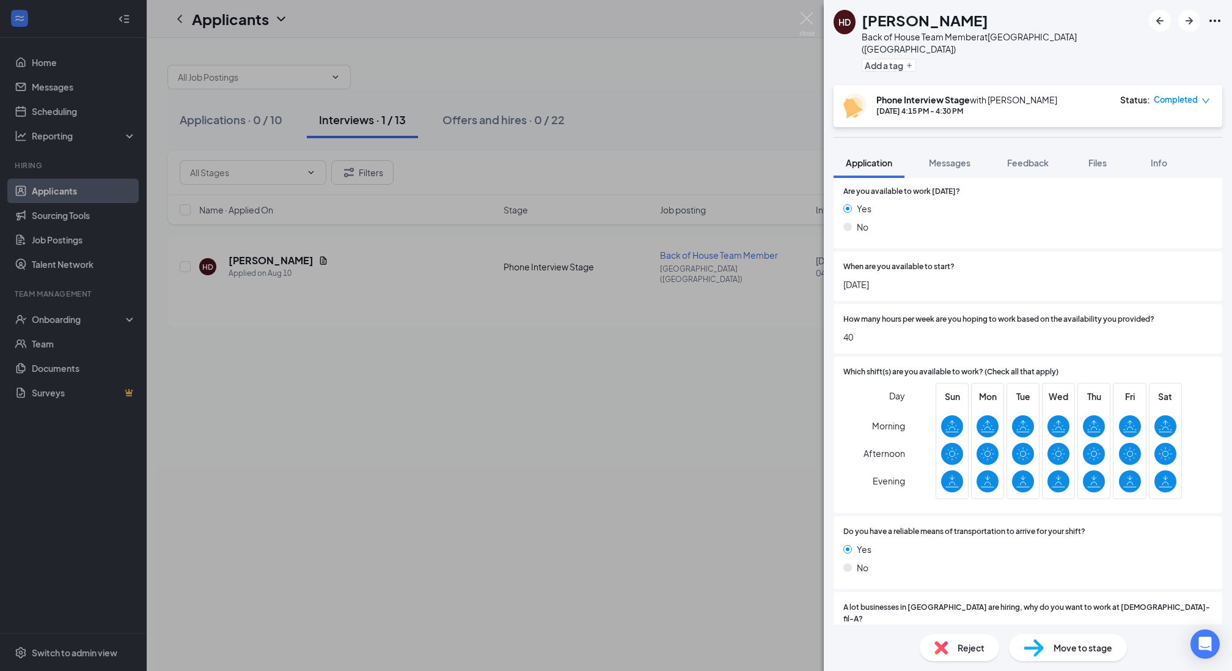
click at [964, 648] on span "Reject" at bounding box center [971, 647] width 27 height 13
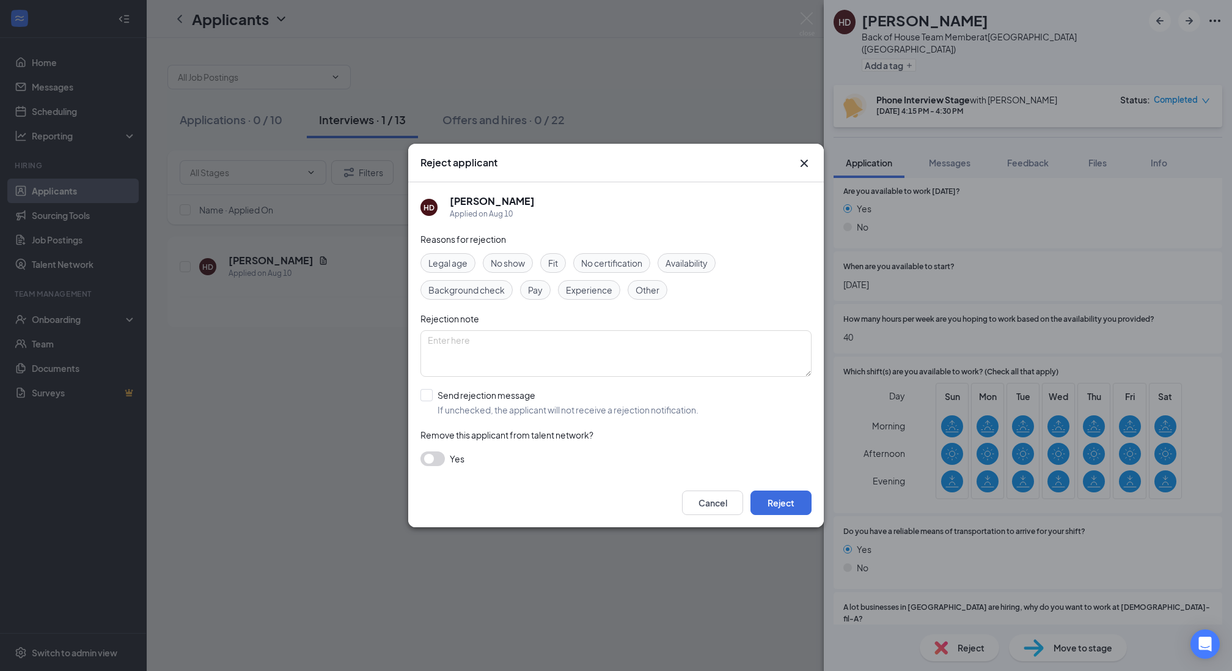
click at [549, 263] on span "Fit" at bounding box center [553, 262] width 10 height 13
click at [480, 393] on input "Send rejection message If unchecked, the applicant will not receive a rejection…" at bounding box center [560, 402] width 278 height 27
checkbox input "true"
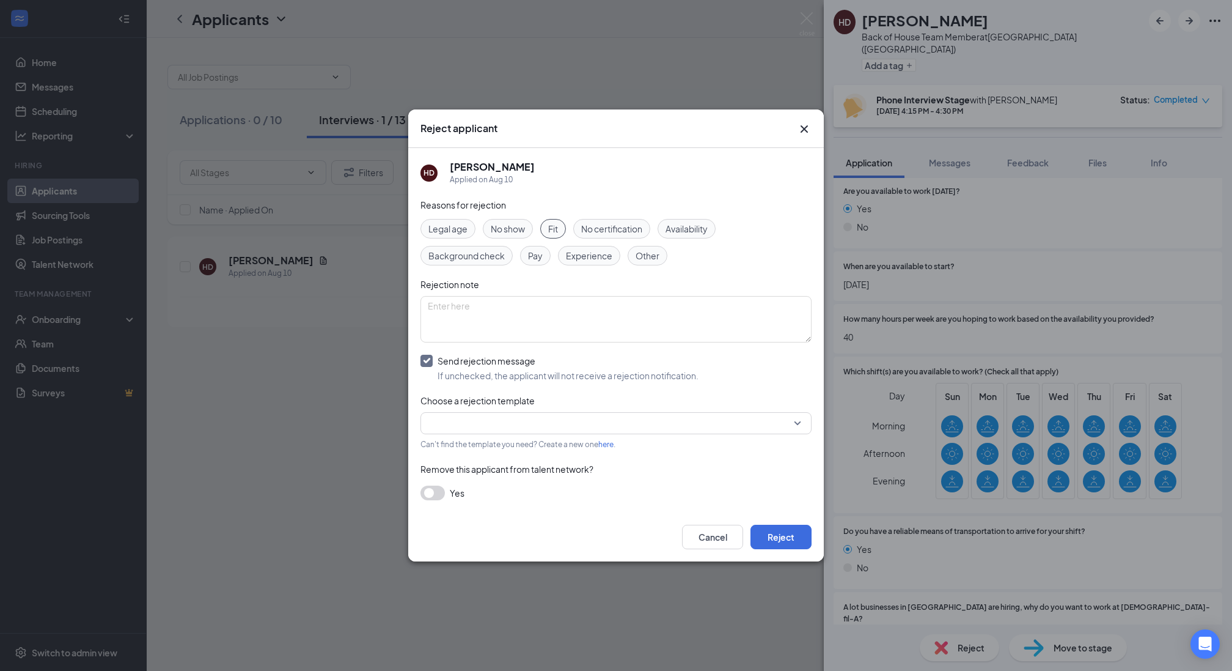
click at [483, 421] on input "search" at bounding box center [612, 423] width 368 height 21
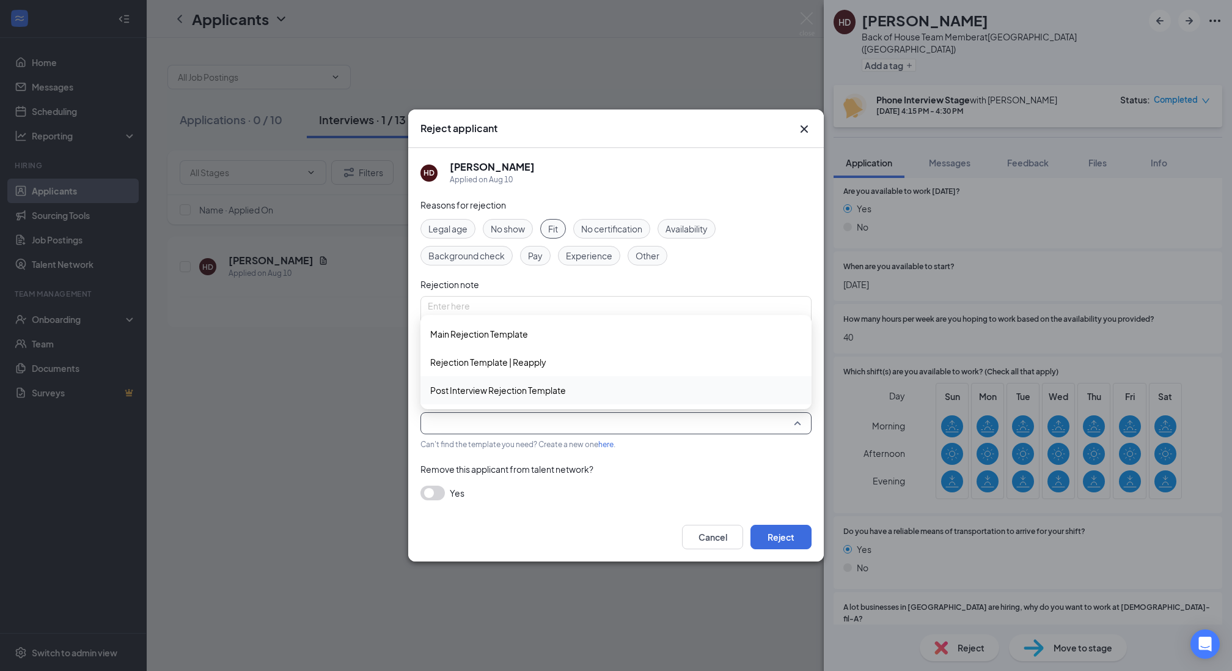
click at [492, 388] on span "Post Interview Rejection Template" at bounding box center [498, 389] width 136 height 13
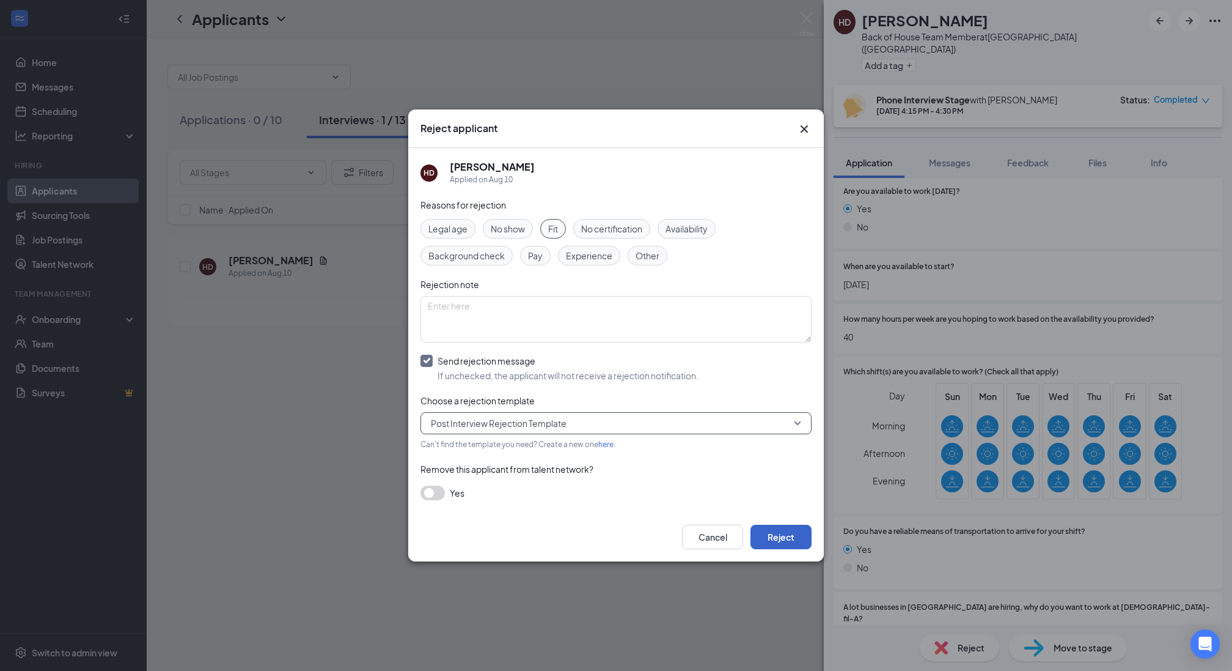
click at [788, 535] on button "Reject" at bounding box center [781, 536] width 61 height 24
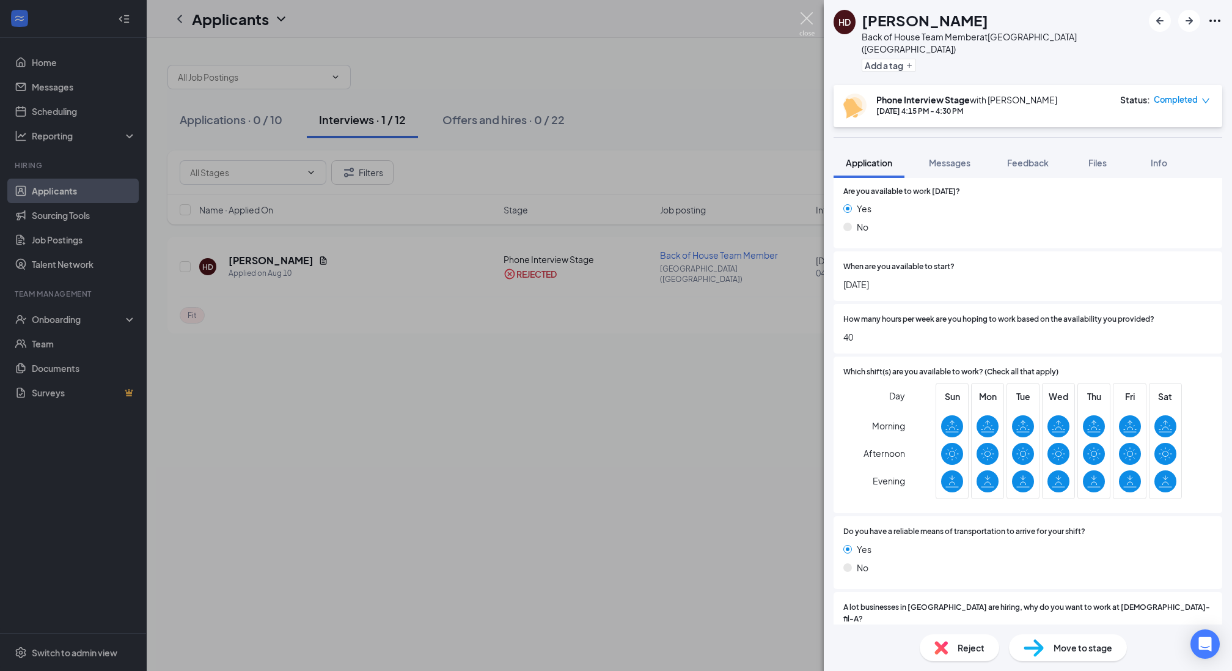
click at [810, 14] on img at bounding box center [806, 24] width 15 height 24
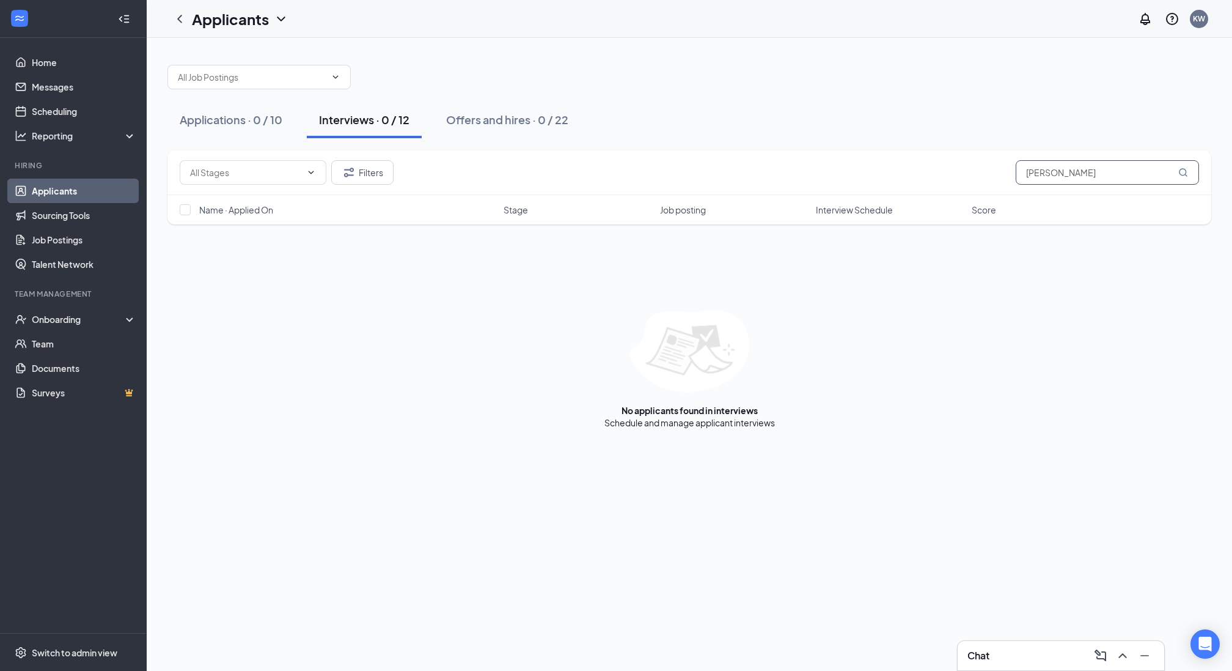
drag, startPoint x: 1064, startPoint y: 168, endPoint x: 1013, endPoint y: 174, distance: 51.1
click at [1013, 174] on div "Filters Heather" at bounding box center [690, 172] width 1020 height 24
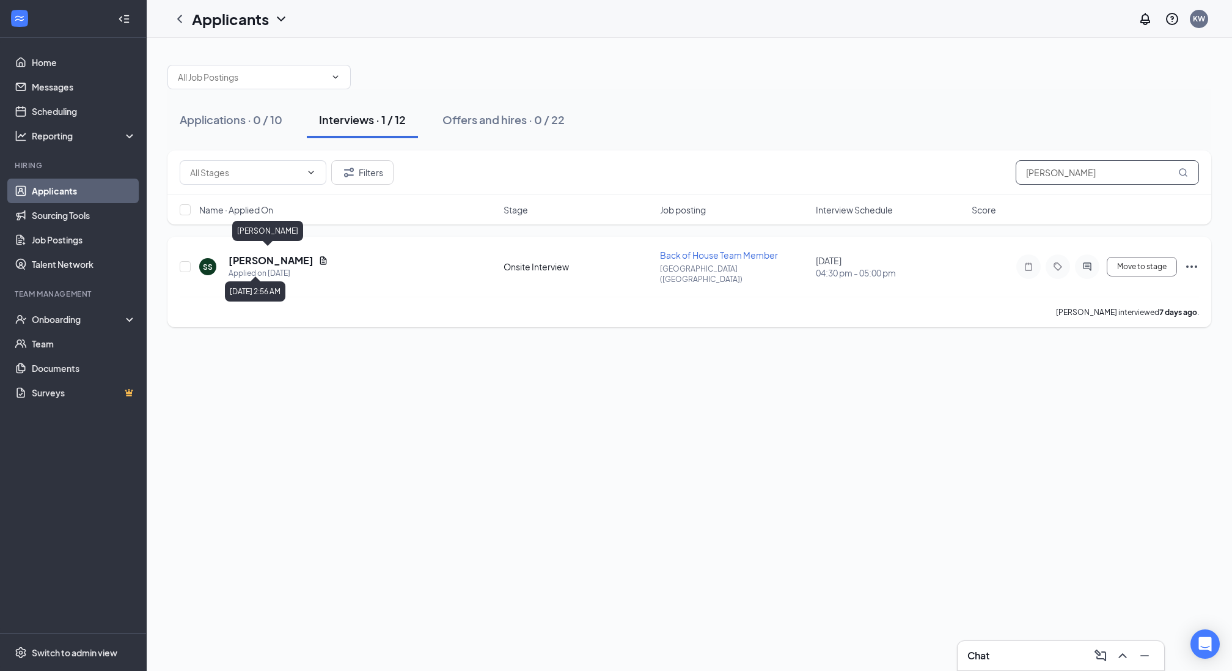
type input "Stacey"
click at [249, 257] on h5 "Stacey Stahl" at bounding box center [271, 260] width 85 height 13
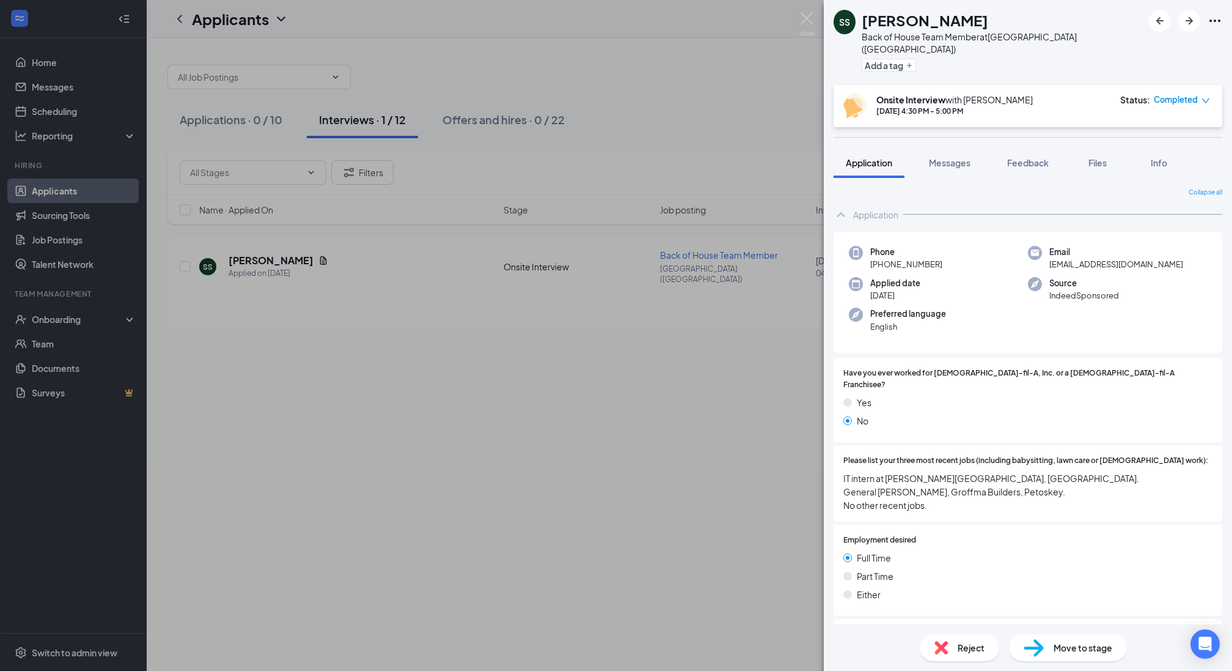
drag, startPoint x: 950, startPoint y: 252, endPoint x: 876, endPoint y: 255, distance: 73.4
click at [876, 255] on div "Phone +1 (231) 203-3082" at bounding box center [938, 258] width 179 height 25
copy span "1 (231) 203-3082"
drag, startPoint x: 1126, startPoint y: 249, endPoint x: 1044, endPoint y: 256, distance: 82.8
click at [1045, 256] on div "Email stcstahl0@gmail.com" at bounding box center [1117, 258] width 179 height 25
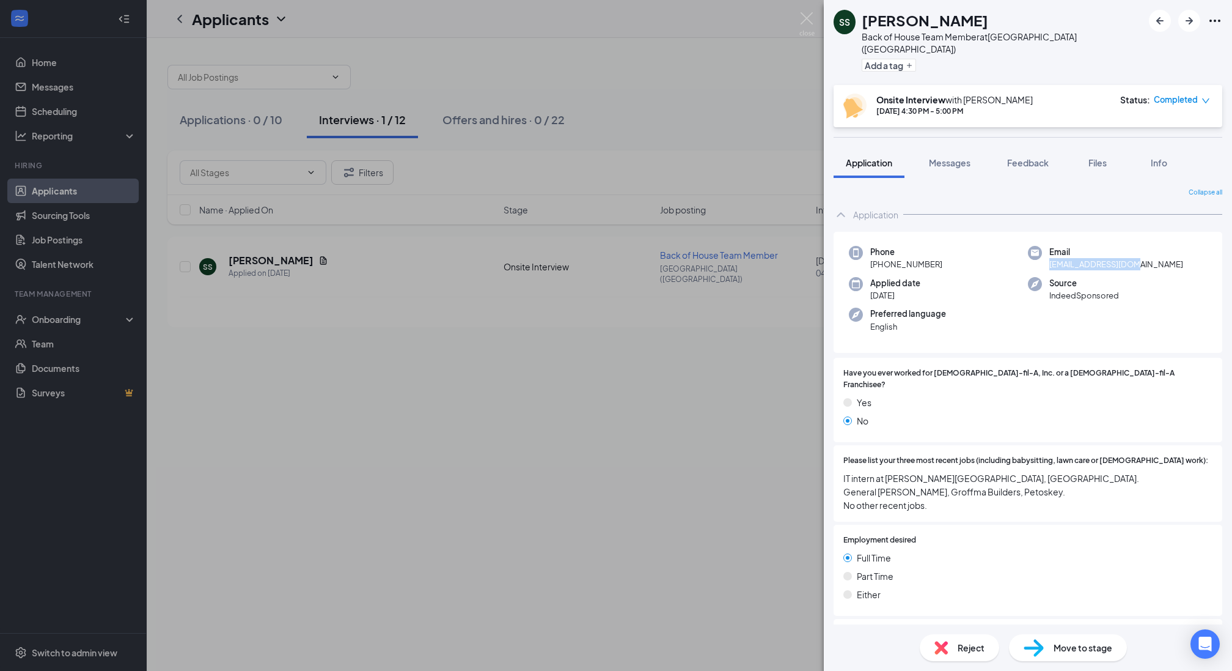
copy span "stcstahl0@gmail.com"
click at [1162, 329] on div "Phone +1 (231) 203-3082 Email stcstahl0@gmail.com Applied date Jul 22 Source In…" at bounding box center [1028, 293] width 389 height 122
click at [973, 642] on span "Reject" at bounding box center [971, 647] width 27 height 13
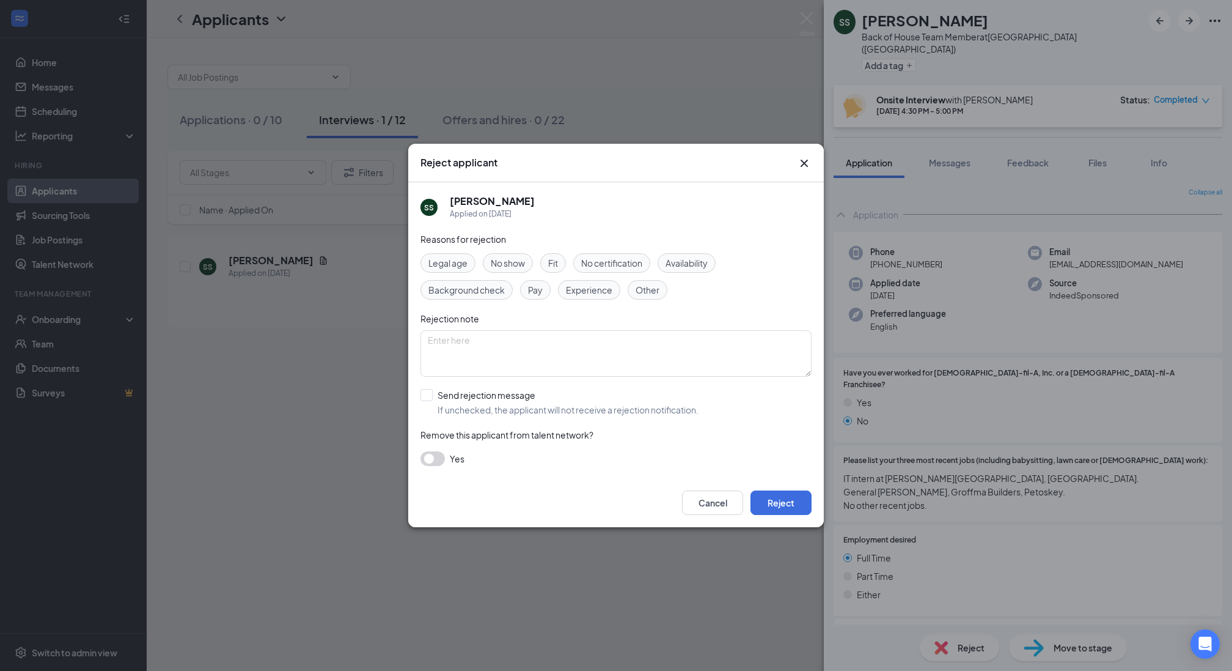
click at [557, 263] on span "Fit" at bounding box center [553, 262] width 10 height 13
click at [476, 406] on input "Send rejection message If unchecked, the applicant will not receive a rejection…" at bounding box center [560, 402] width 278 height 27
checkbox input "true"
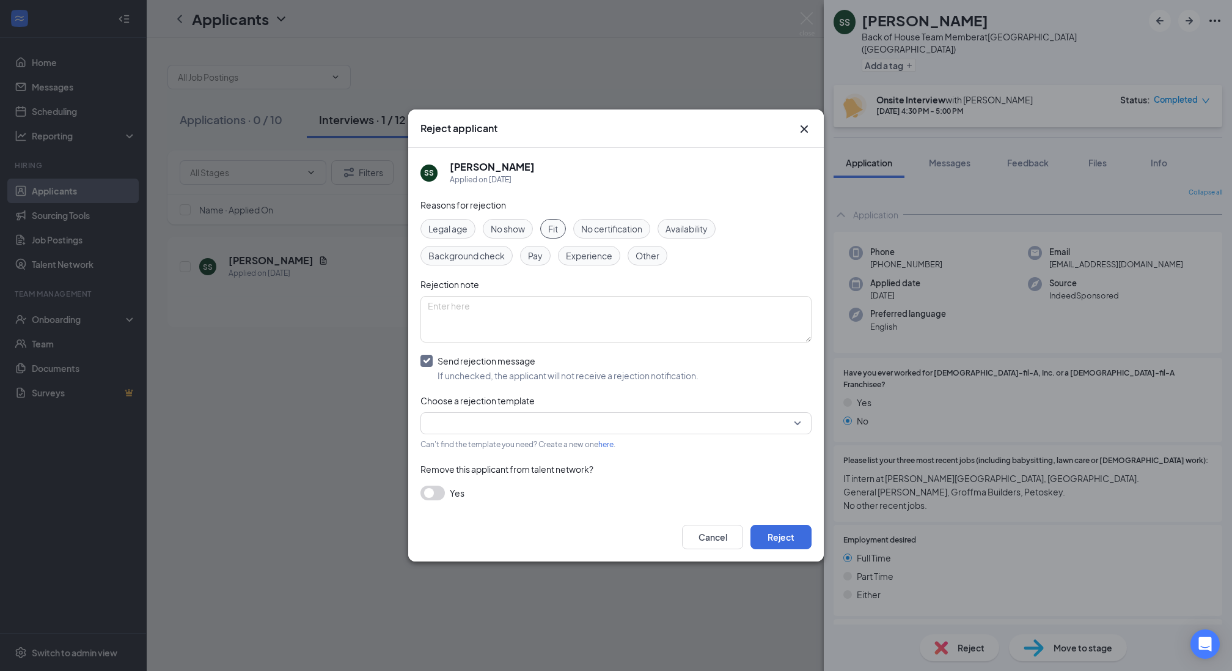
click at [479, 414] on input "search" at bounding box center [612, 423] width 368 height 21
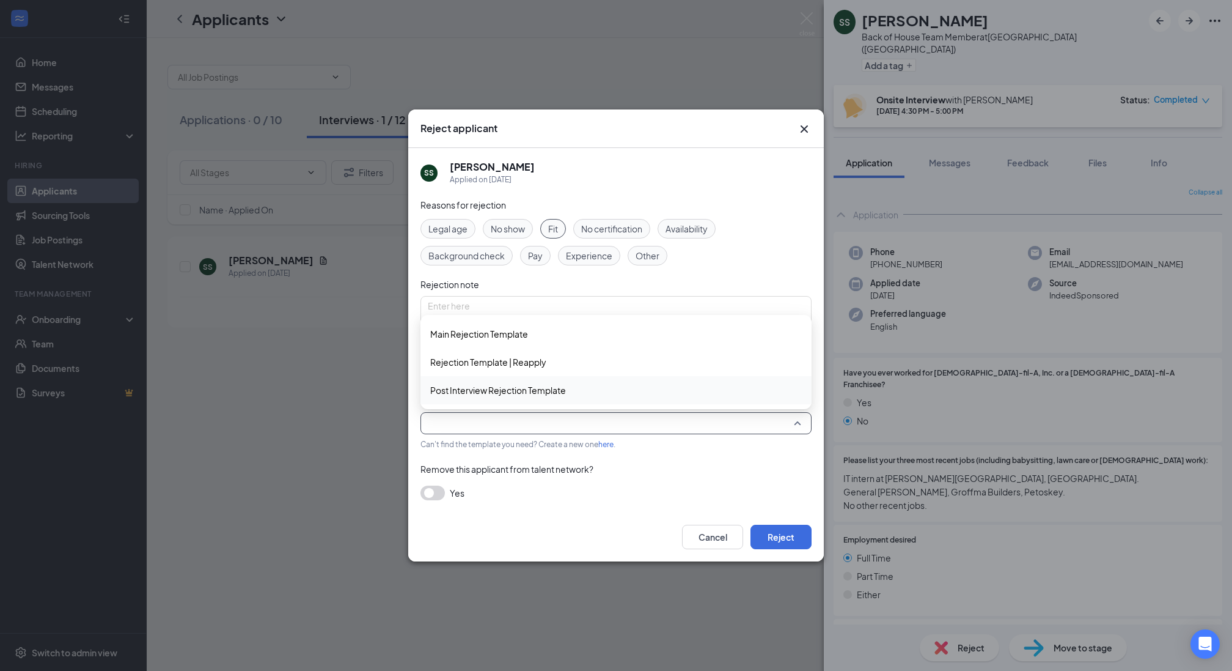
click at [474, 388] on span "Post Interview Rejection Template" at bounding box center [498, 389] width 136 height 13
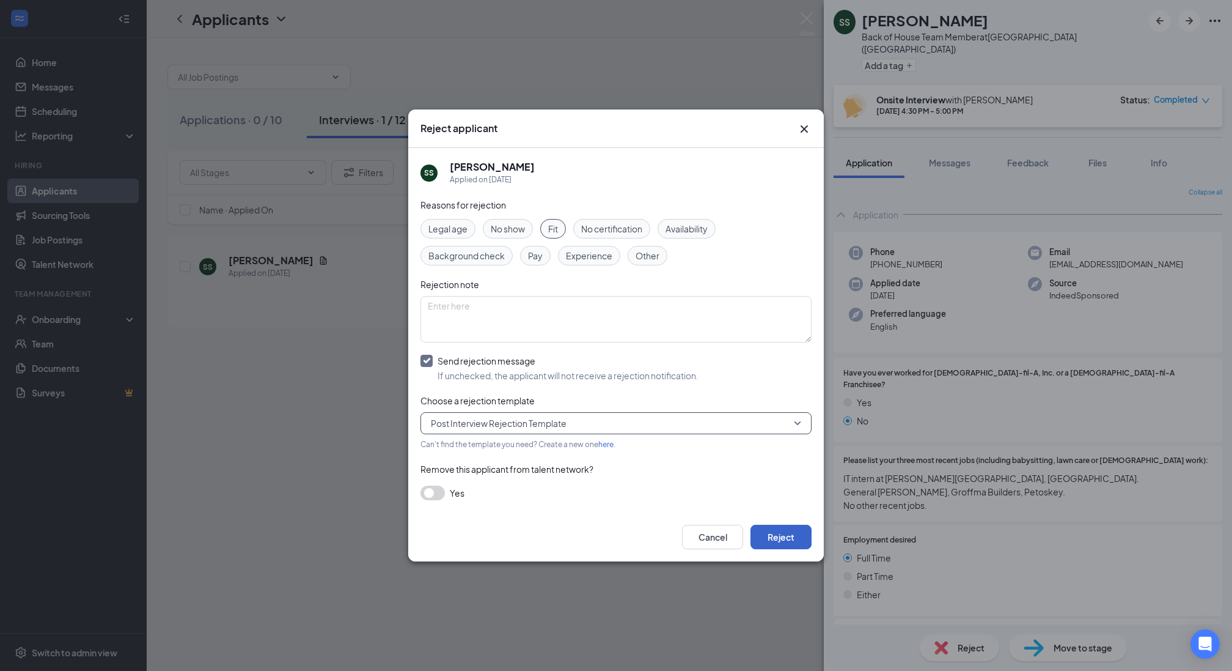
click at [788, 534] on button "Reject" at bounding box center [781, 536] width 61 height 24
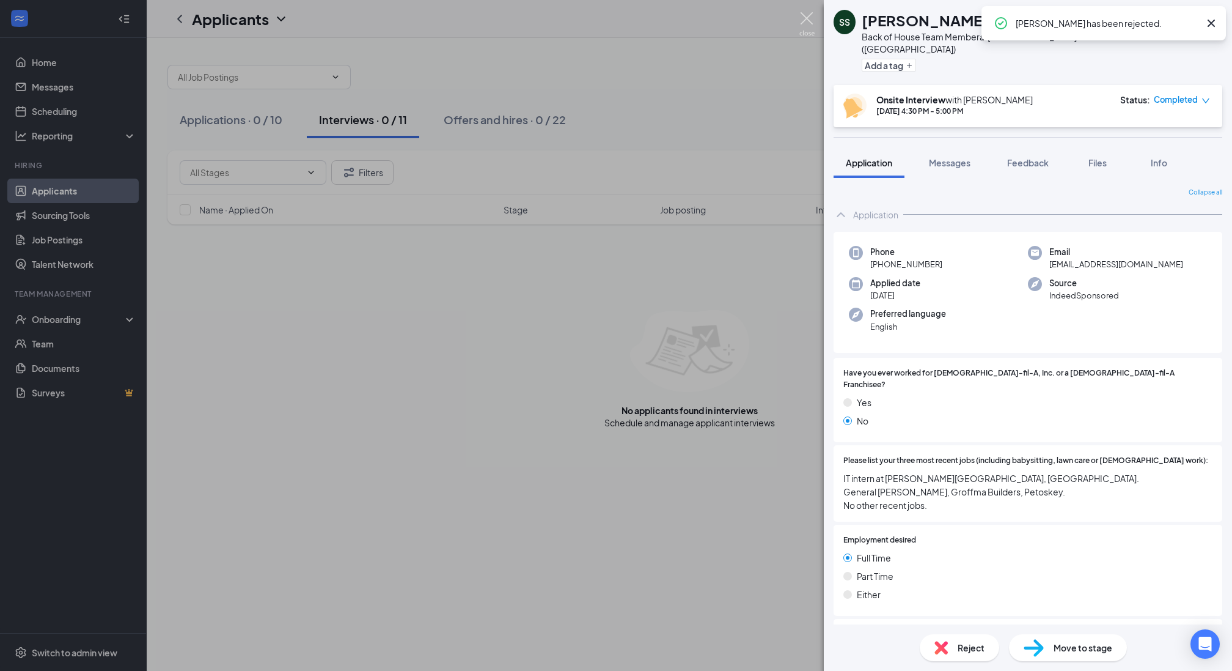
click at [806, 16] on img at bounding box center [806, 24] width 15 height 24
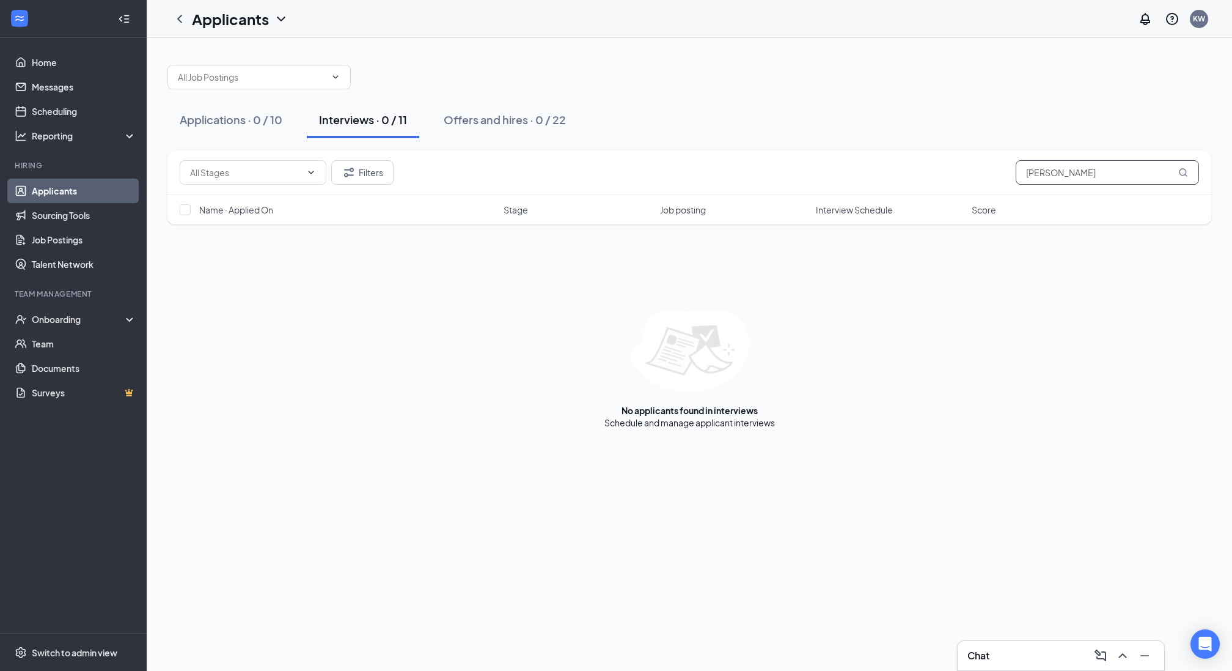
drag, startPoint x: 1098, startPoint y: 166, endPoint x: 1007, endPoint y: 177, distance: 91.1
click at [1007, 177] on div "Filters Stacey" at bounding box center [690, 172] width 1020 height 24
type input "heather"
click at [249, 111] on button "Applications · 0 / 10" at bounding box center [230, 119] width 127 height 37
click at [366, 184] on div "Filters heather" at bounding box center [689, 172] width 1044 height 45
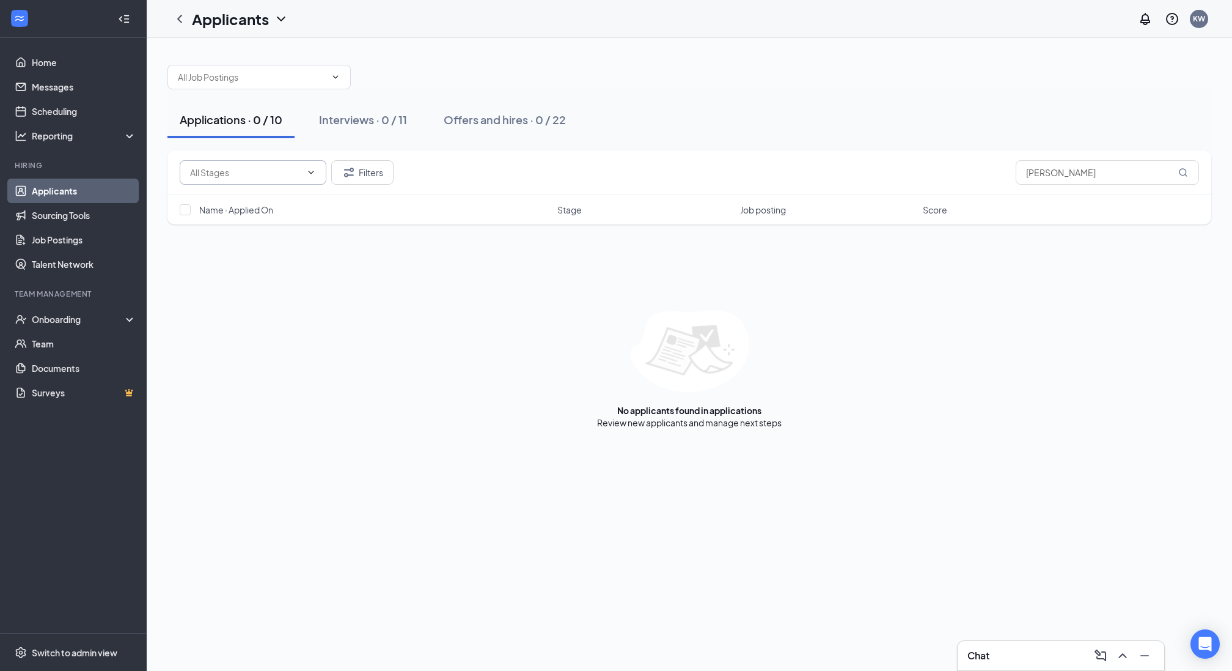
click at [309, 169] on icon "ChevronDown" at bounding box center [311, 172] width 10 height 10
click at [309, 169] on icon "ChevronUp" at bounding box center [311, 172] width 10 height 10
click at [361, 170] on button "Filters" at bounding box center [362, 172] width 62 height 24
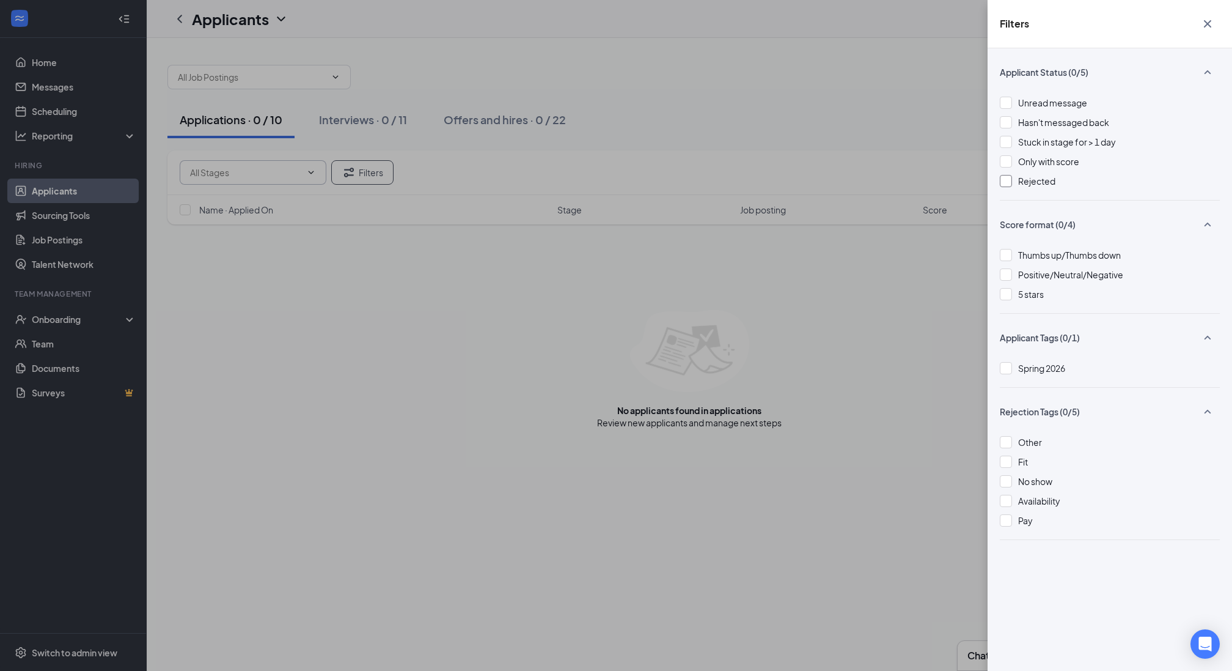
click at [1041, 181] on span "Rejected" at bounding box center [1036, 180] width 37 height 11
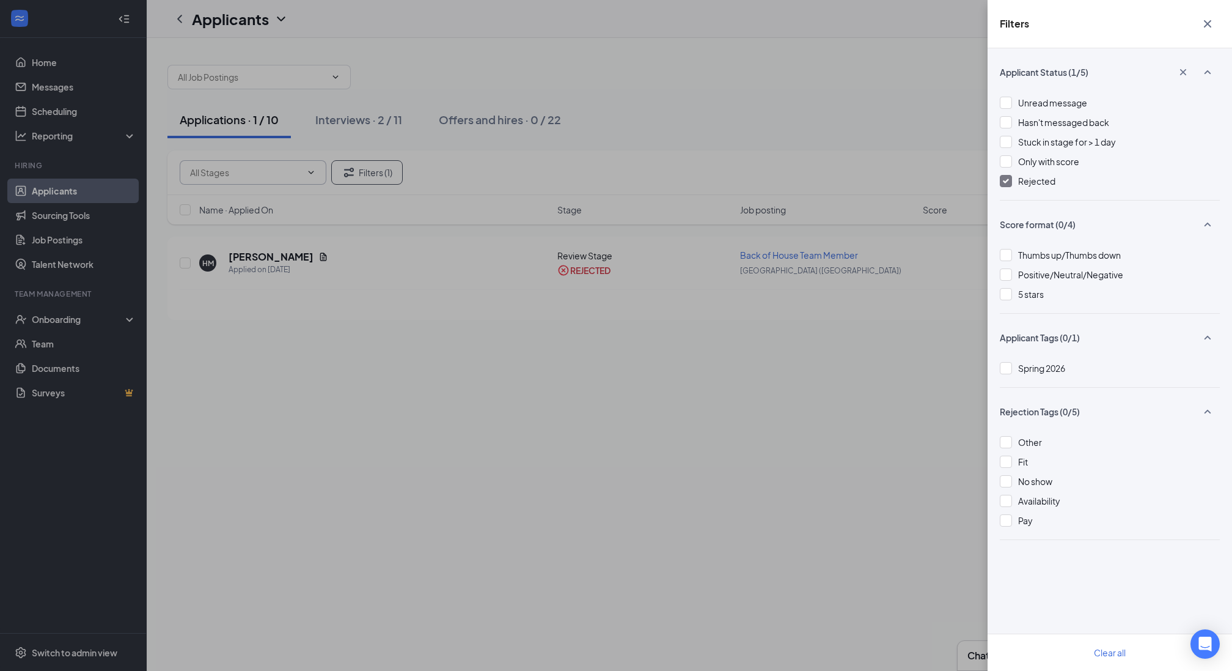
click at [1203, 18] on icon "Cross" at bounding box center [1207, 24] width 15 height 15
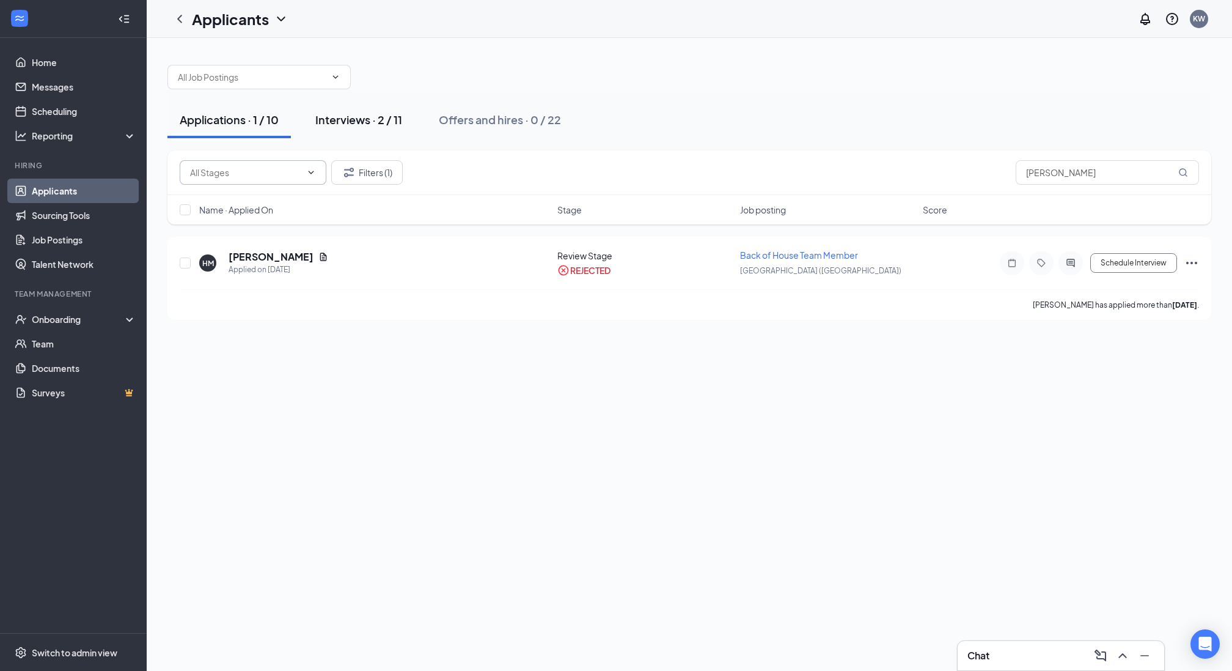
click at [369, 122] on div "Interviews · 2 / 11" at bounding box center [358, 119] width 87 height 15
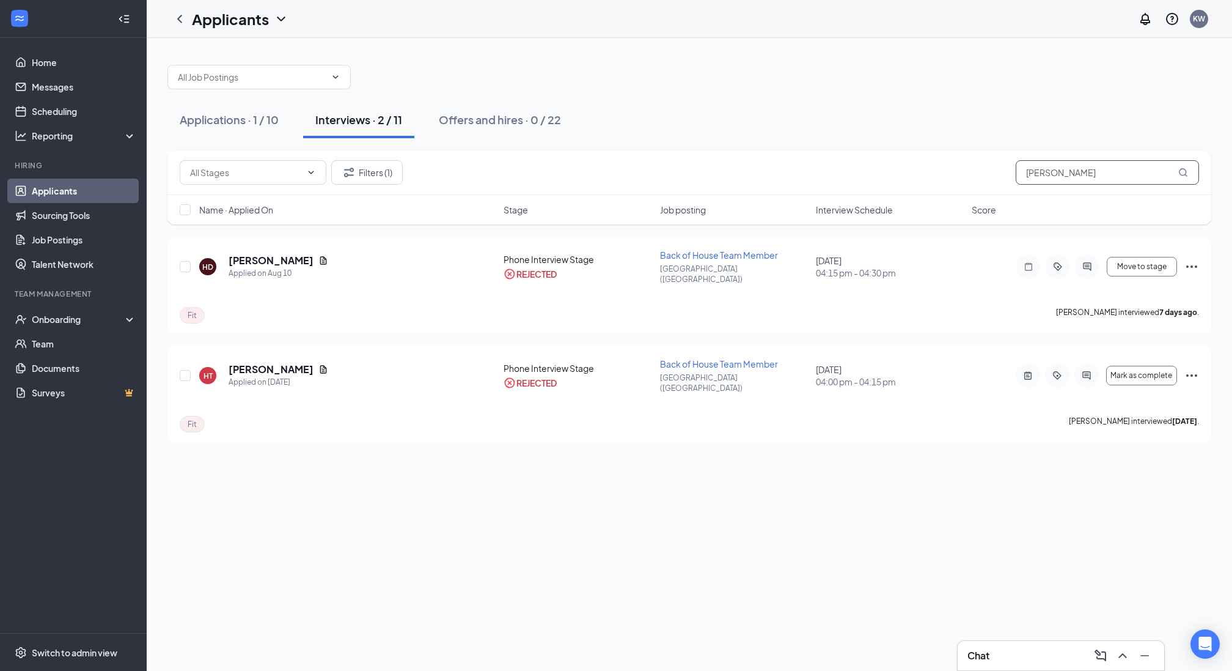
drag, startPoint x: 1093, startPoint y: 177, endPoint x: 996, endPoint y: 168, distance: 97.6
click at [996, 168] on div "Filters (1) heather" at bounding box center [690, 172] width 1020 height 24
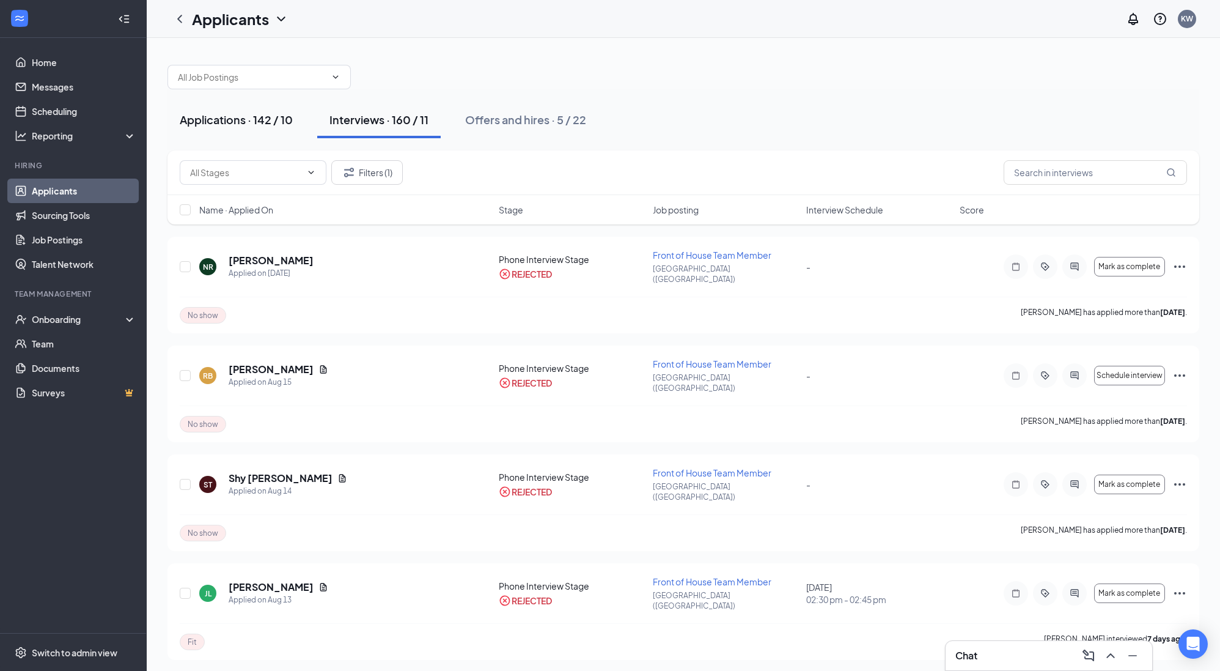
click at [222, 116] on div "Applications · 142 / 10" at bounding box center [236, 119] width 113 height 15
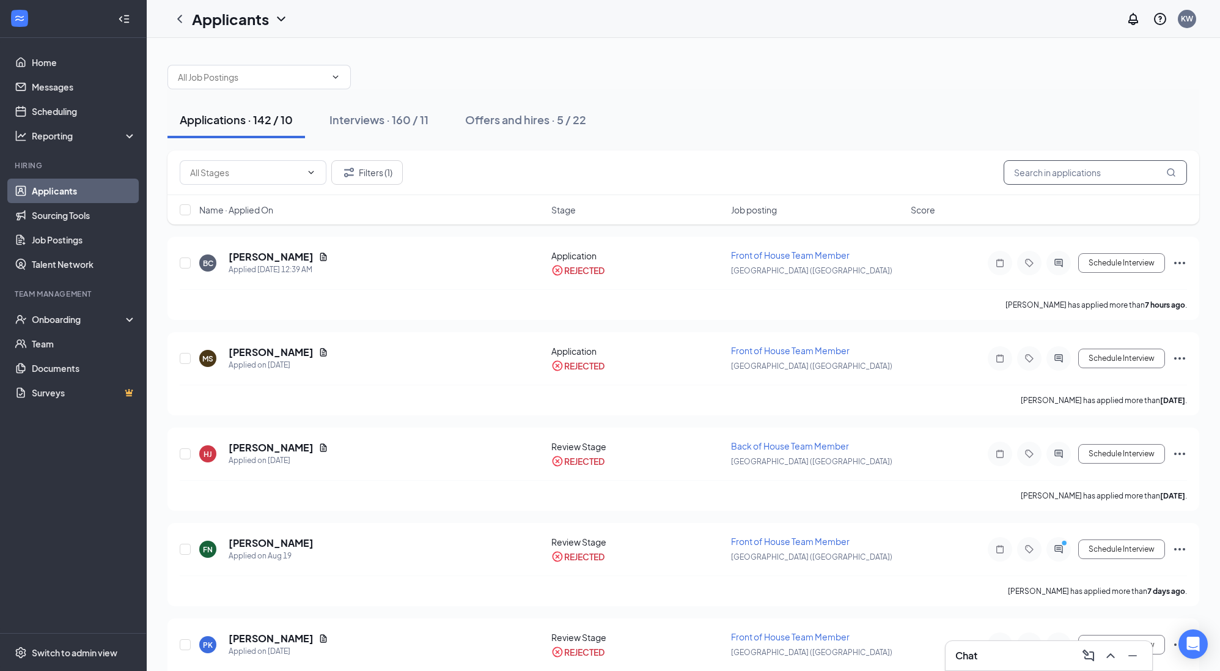
click at [1068, 174] on input "text" at bounding box center [1095, 172] width 183 height 24
click at [357, 168] on button "Filters (1)" at bounding box center [367, 172] width 72 height 24
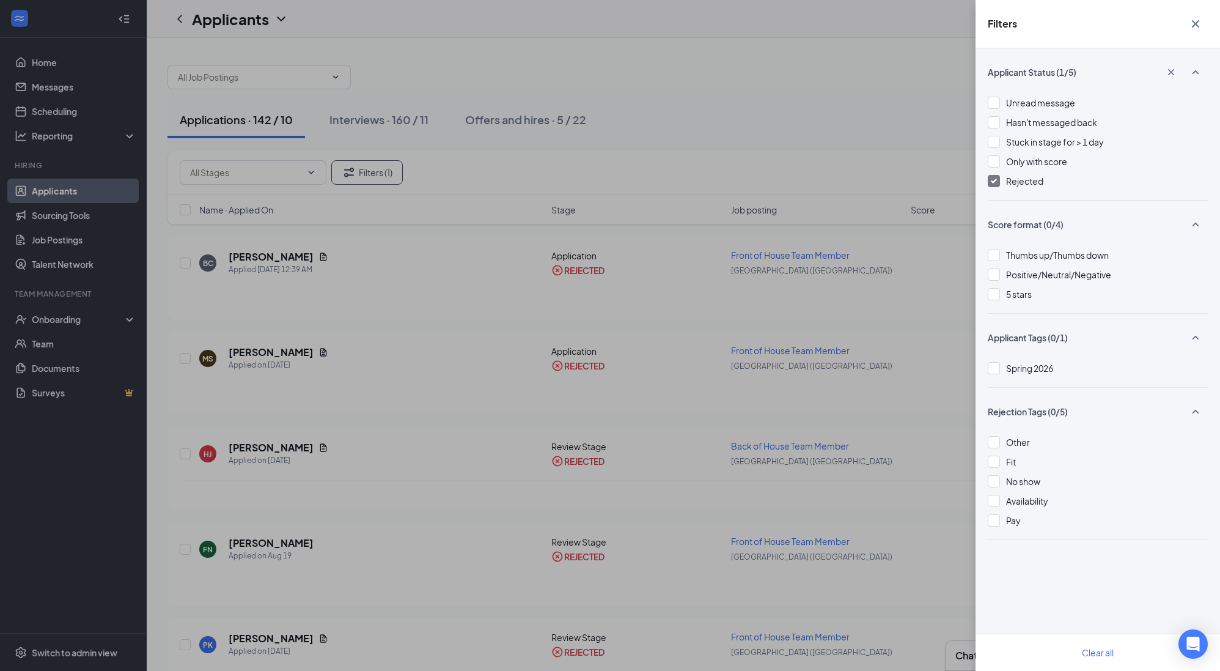
click at [998, 181] on div "Rejected" at bounding box center [1098, 180] width 220 height 13
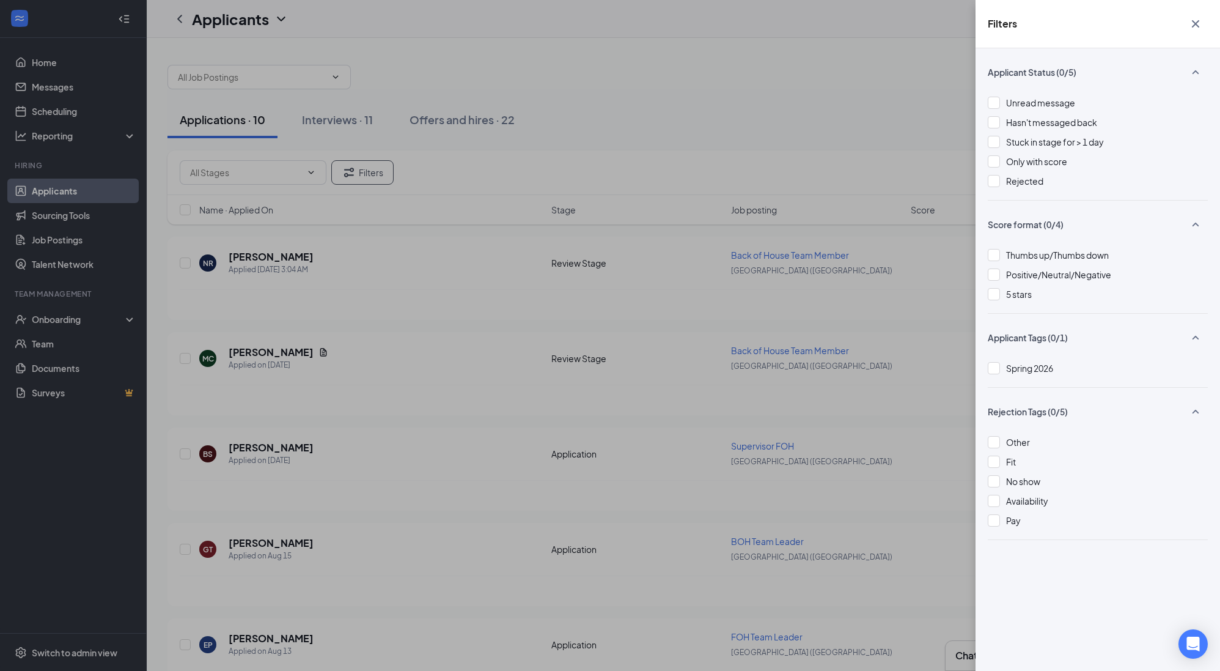
click at [1196, 21] on icon "Cross" at bounding box center [1195, 24] width 15 height 15
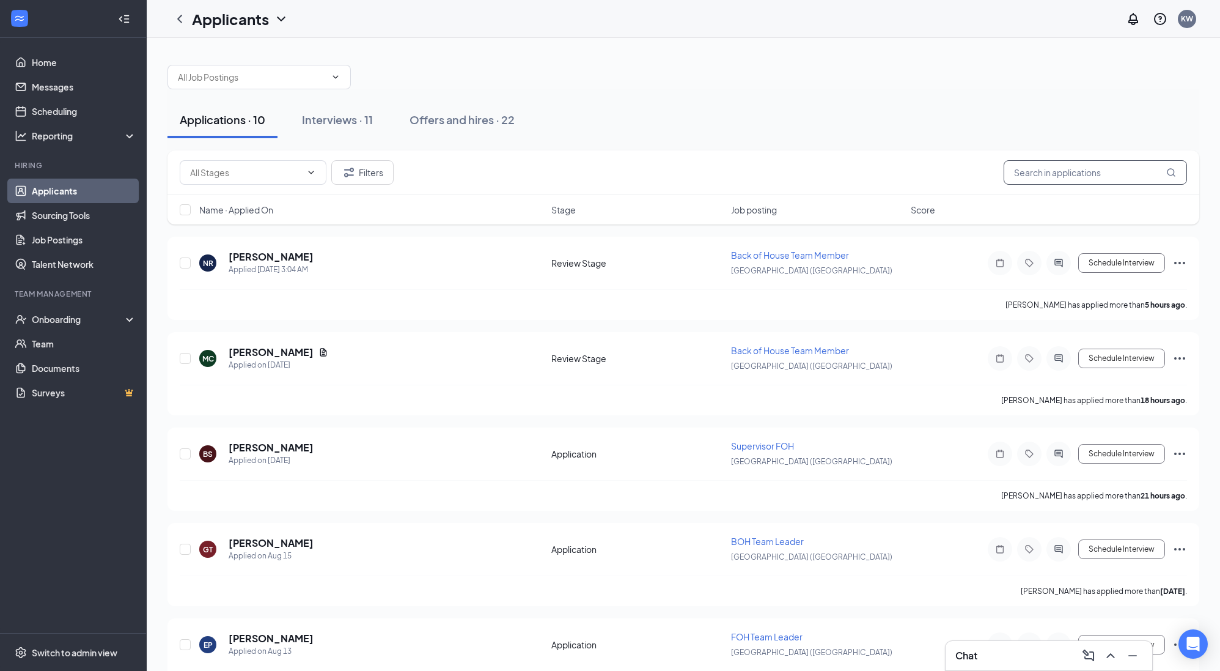
click at [1096, 171] on input "text" at bounding box center [1095, 172] width 183 height 24
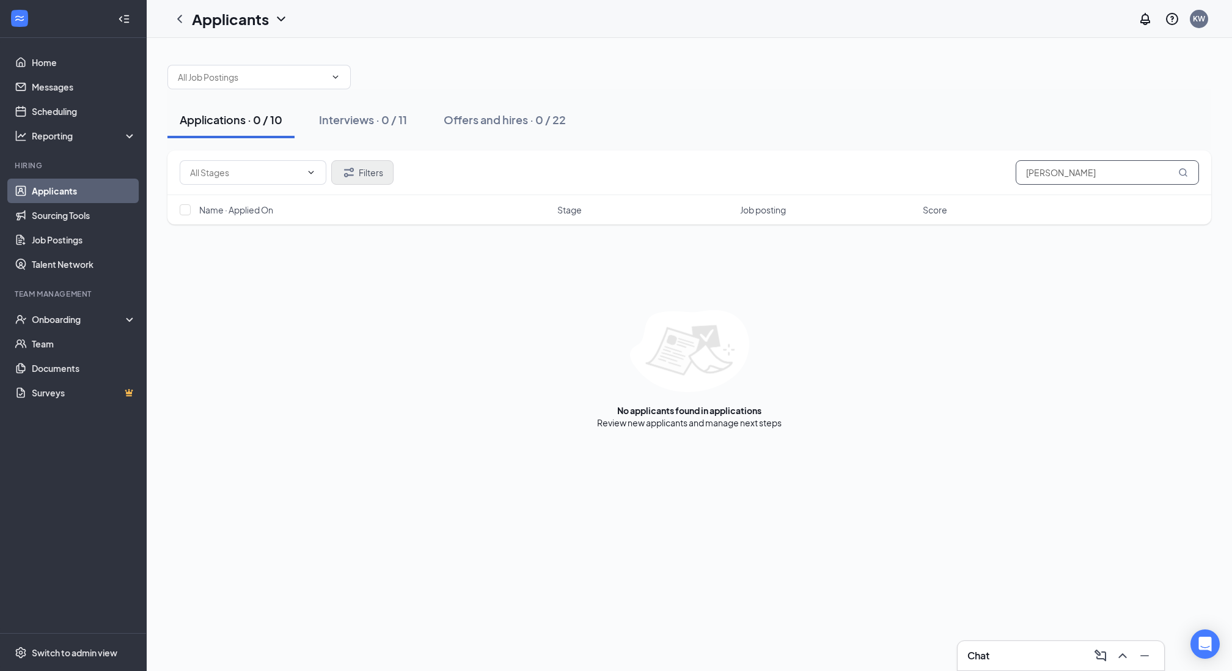
type input "Roy"
click at [377, 177] on button "Filters" at bounding box center [362, 172] width 62 height 24
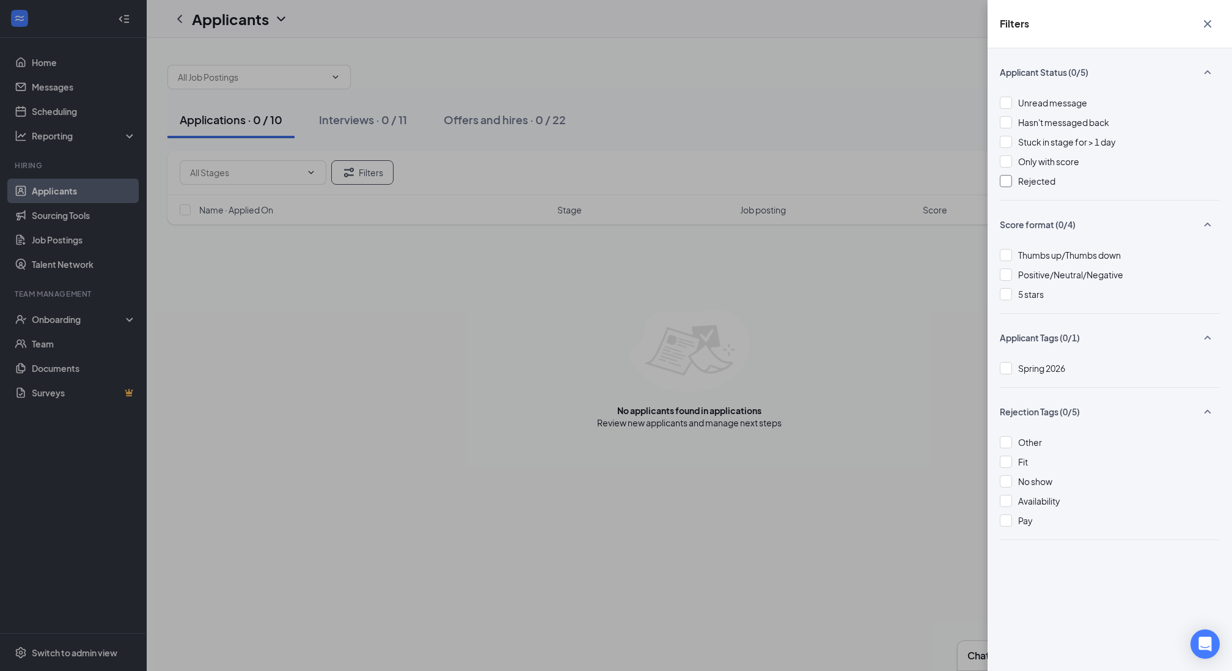
click at [1010, 180] on div at bounding box center [1006, 181] width 12 height 12
click at [1205, 21] on icon "Cross" at bounding box center [1207, 23] width 7 height 7
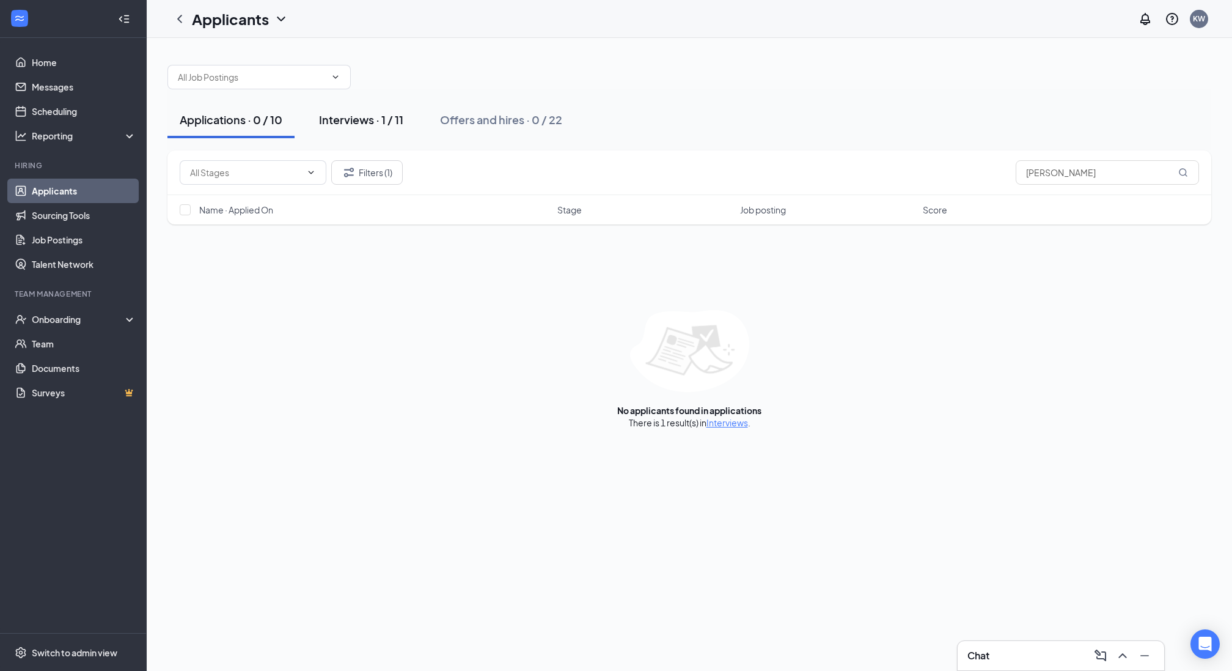
click at [353, 122] on div "Interviews · 1 / 11" at bounding box center [361, 119] width 84 height 15
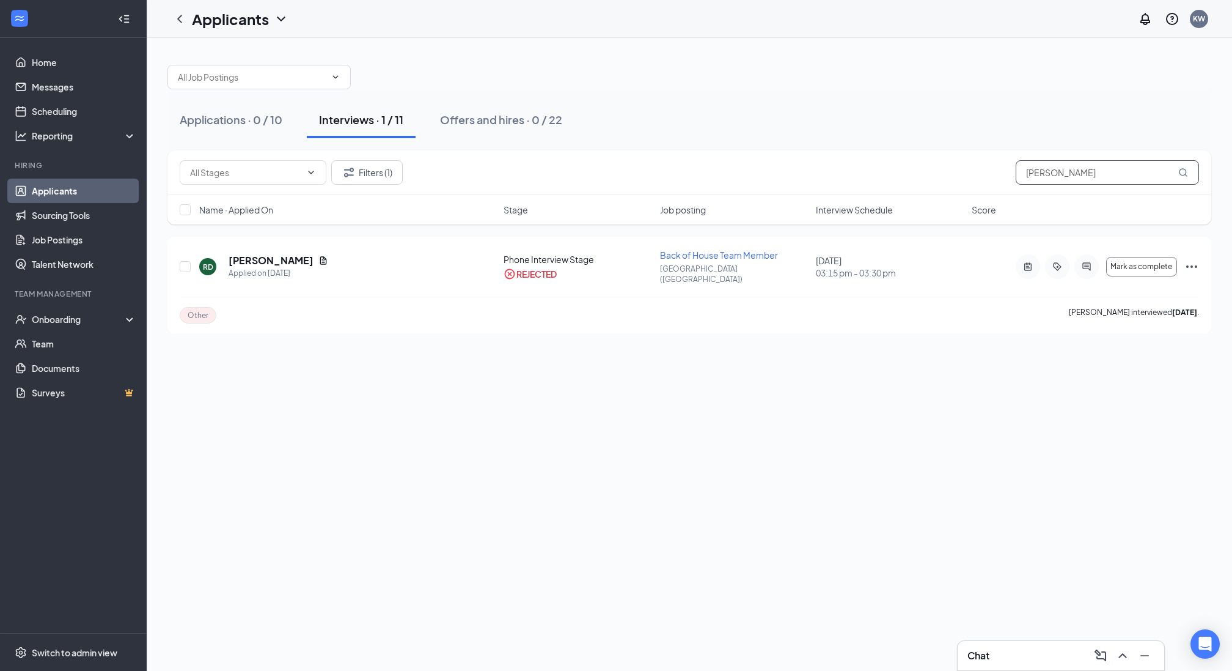
click at [1078, 170] on input "Roy" at bounding box center [1107, 172] width 183 height 24
type input "R"
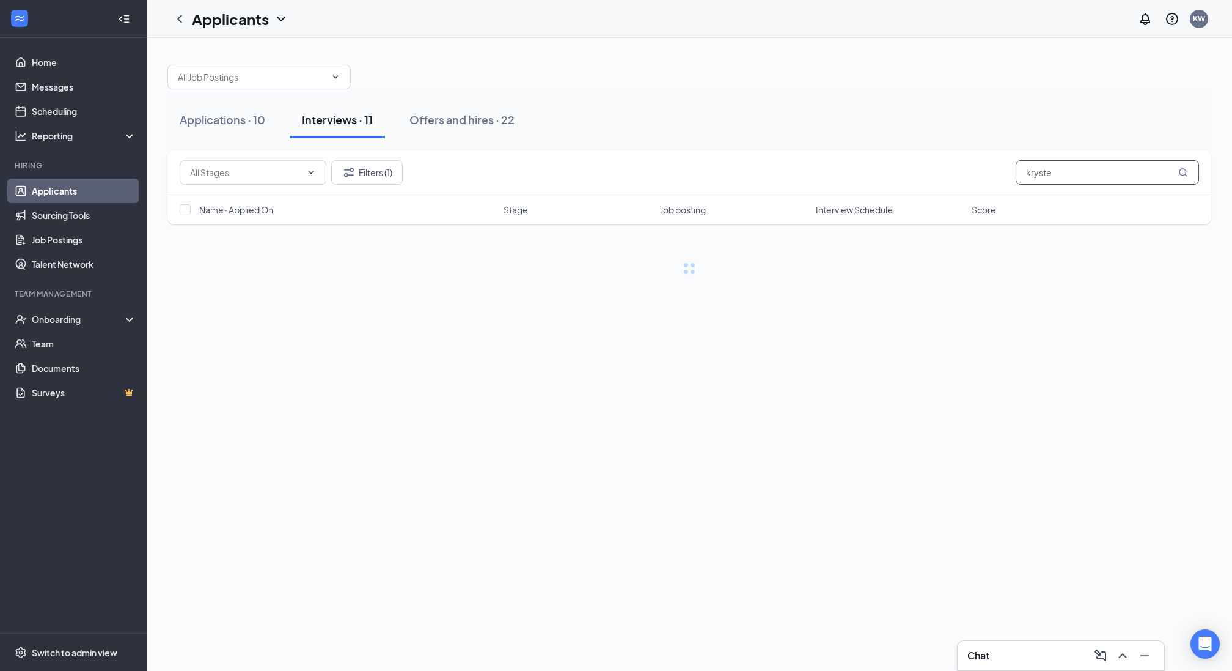
type input "krysten"
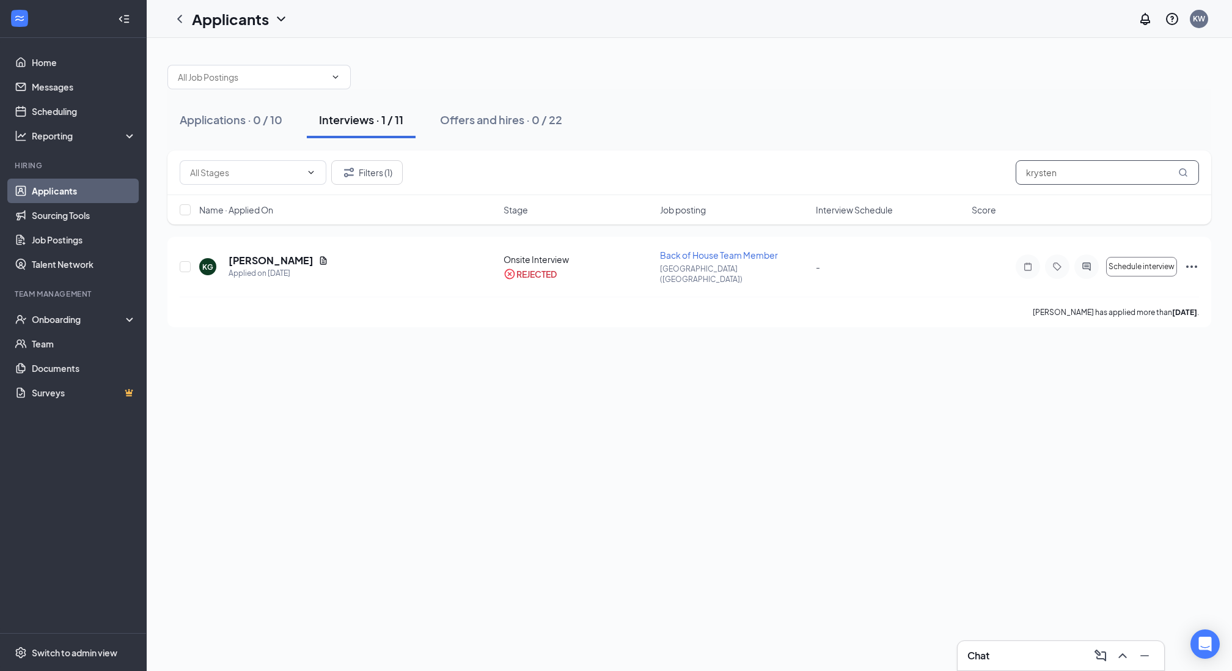
drag, startPoint x: 1057, startPoint y: 177, endPoint x: 1004, endPoint y: 172, distance: 53.5
click at [1004, 172] on div "Filters (1) krysten" at bounding box center [690, 172] width 1020 height 24
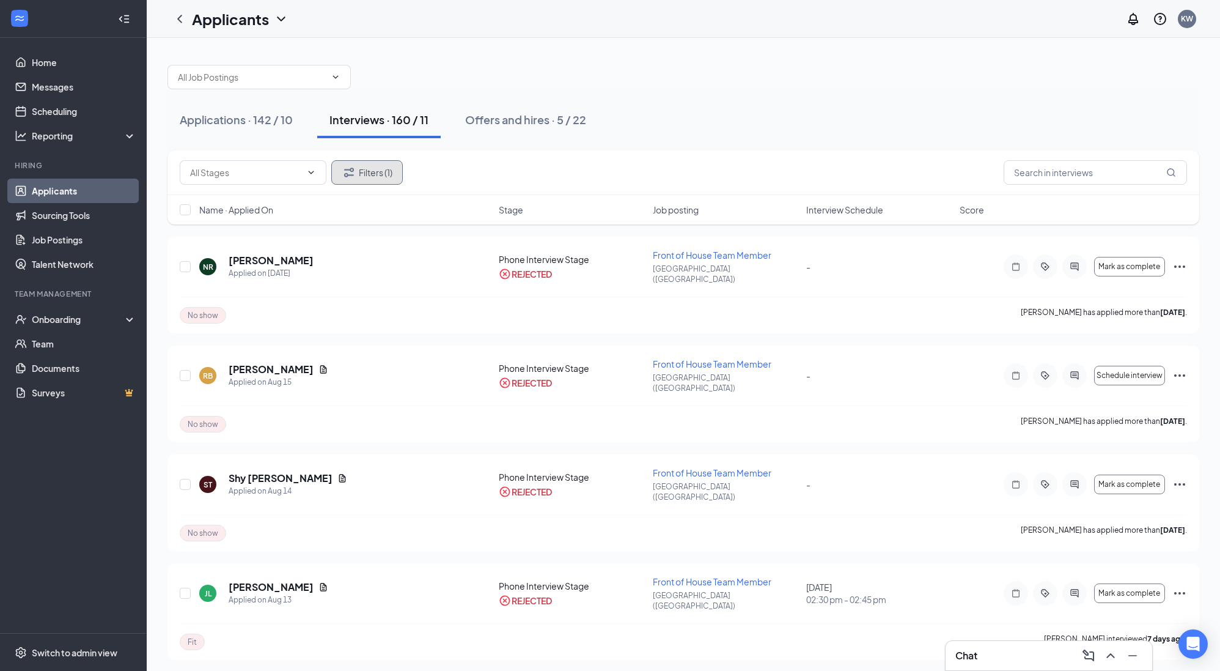
click at [367, 177] on button "Filters (1)" at bounding box center [367, 172] width 72 height 24
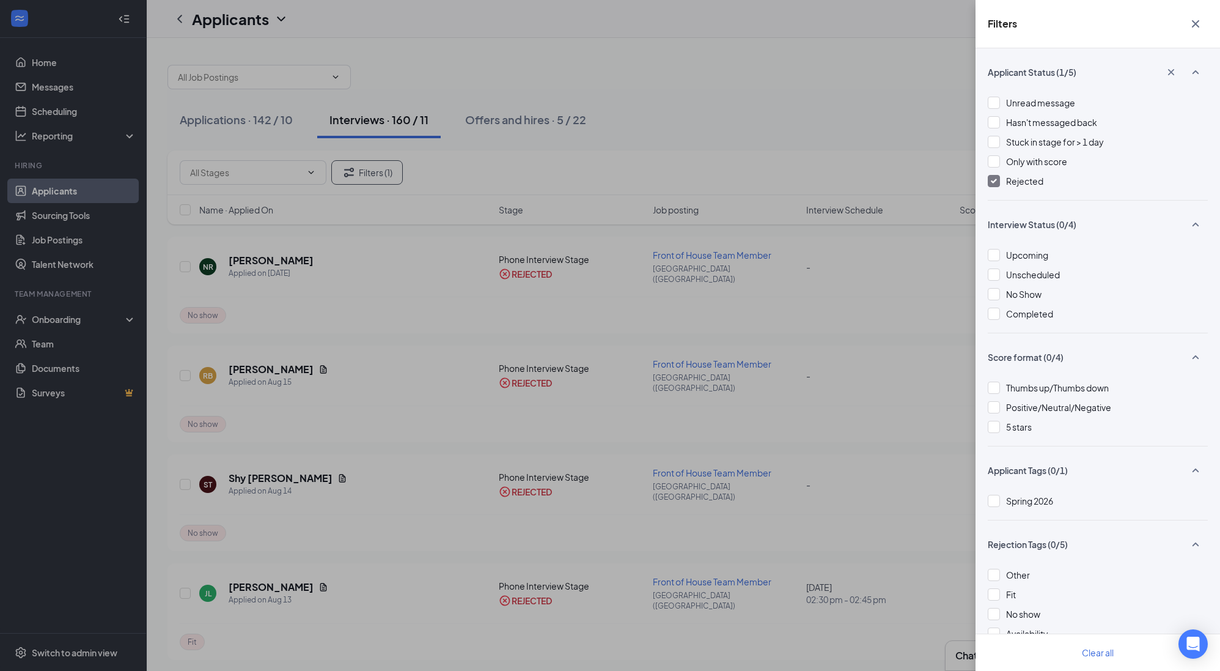
click at [996, 182] on img at bounding box center [994, 180] width 6 height 5
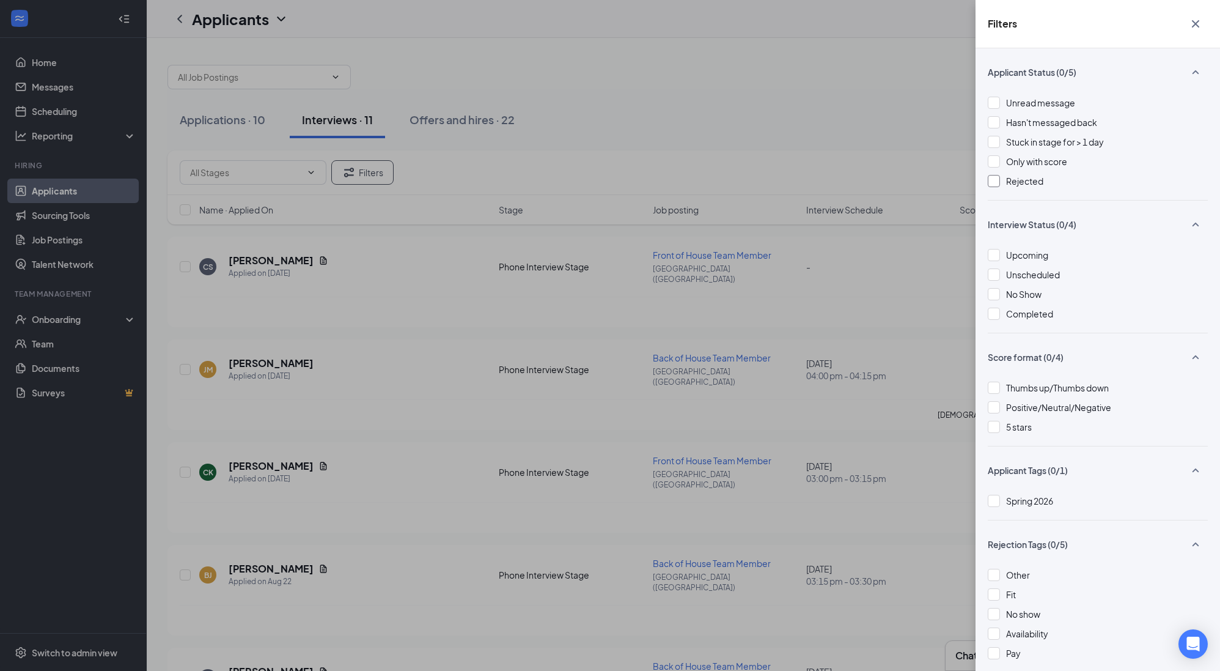
click at [1199, 28] on icon "Cross" at bounding box center [1195, 24] width 15 height 15
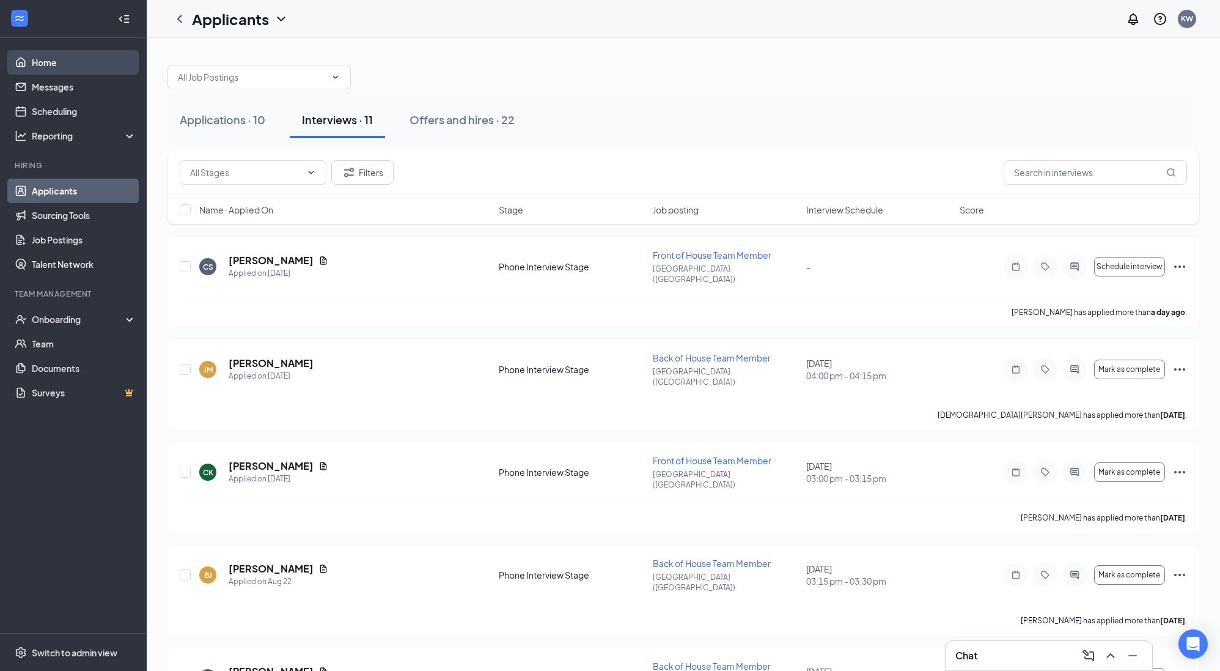
click at [53, 66] on link "Home" at bounding box center [84, 62] width 105 height 24
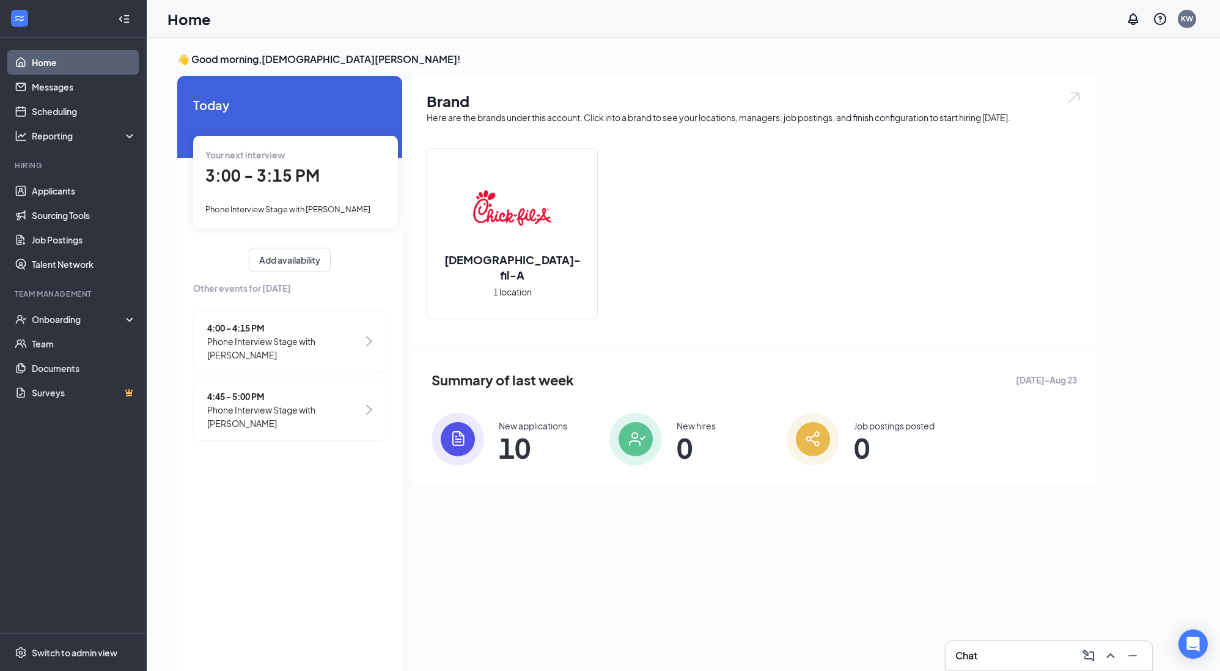
click at [279, 184] on span "3:00 - 3:15 PM" at bounding box center [262, 175] width 114 height 20
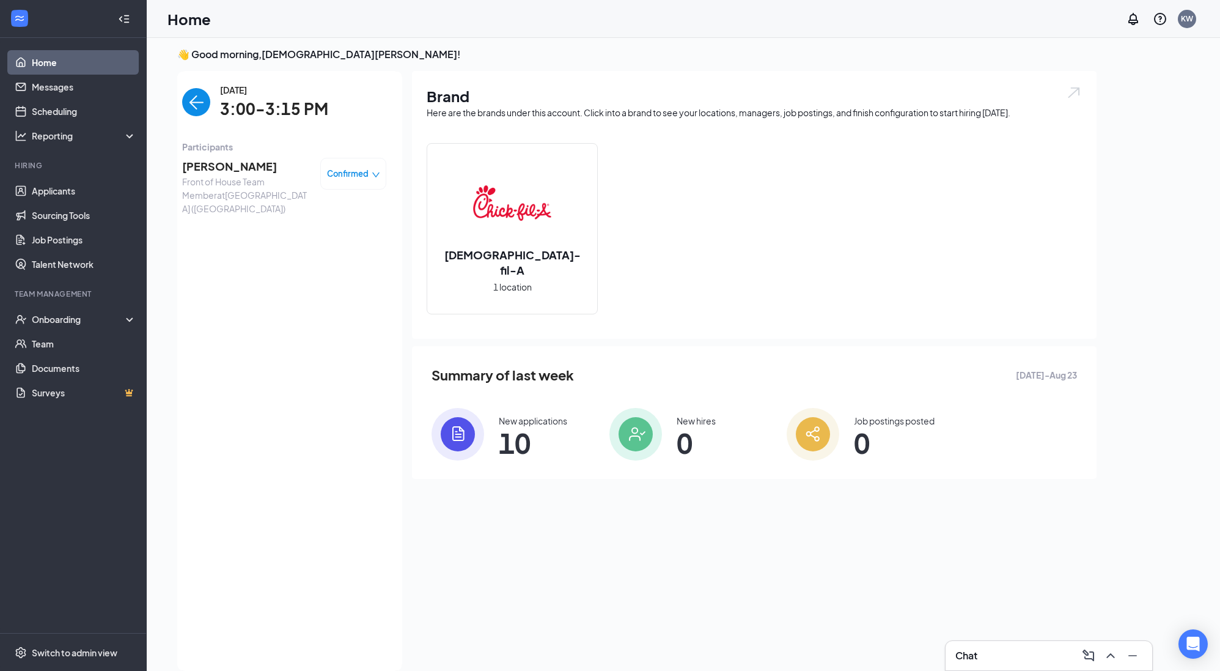
click at [193, 109] on img "back-button" at bounding box center [196, 102] width 28 height 28
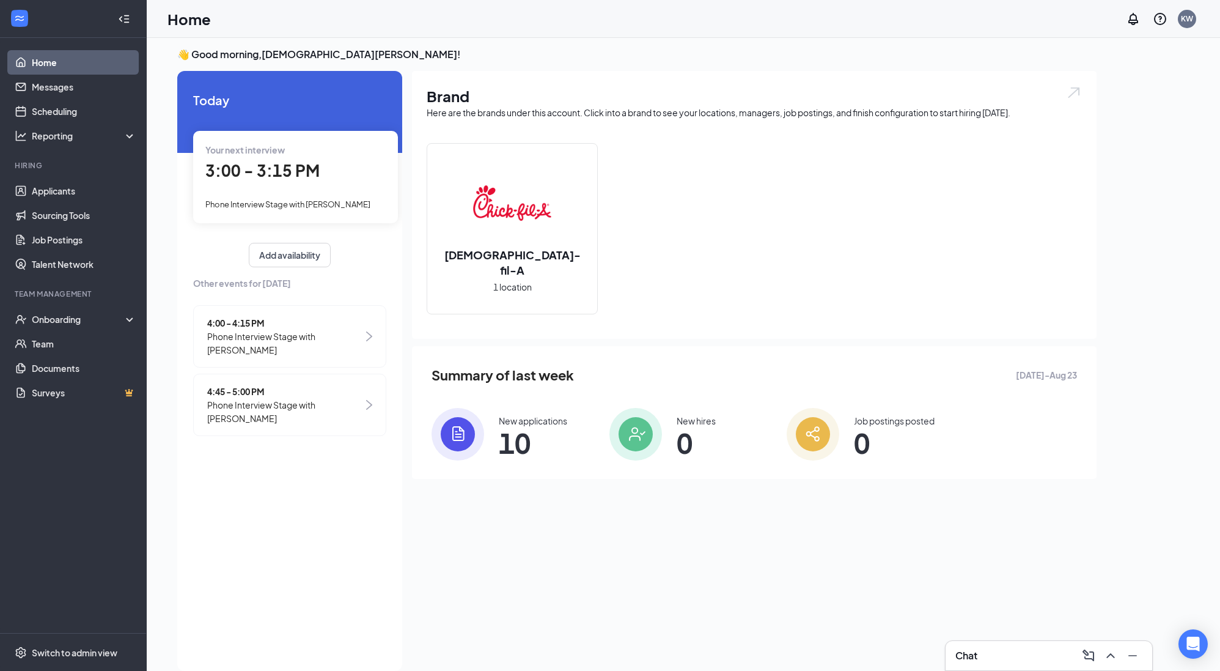
click at [273, 322] on span "4:00 - 4:15 PM" at bounding box center [285, 322] width 156 height 13
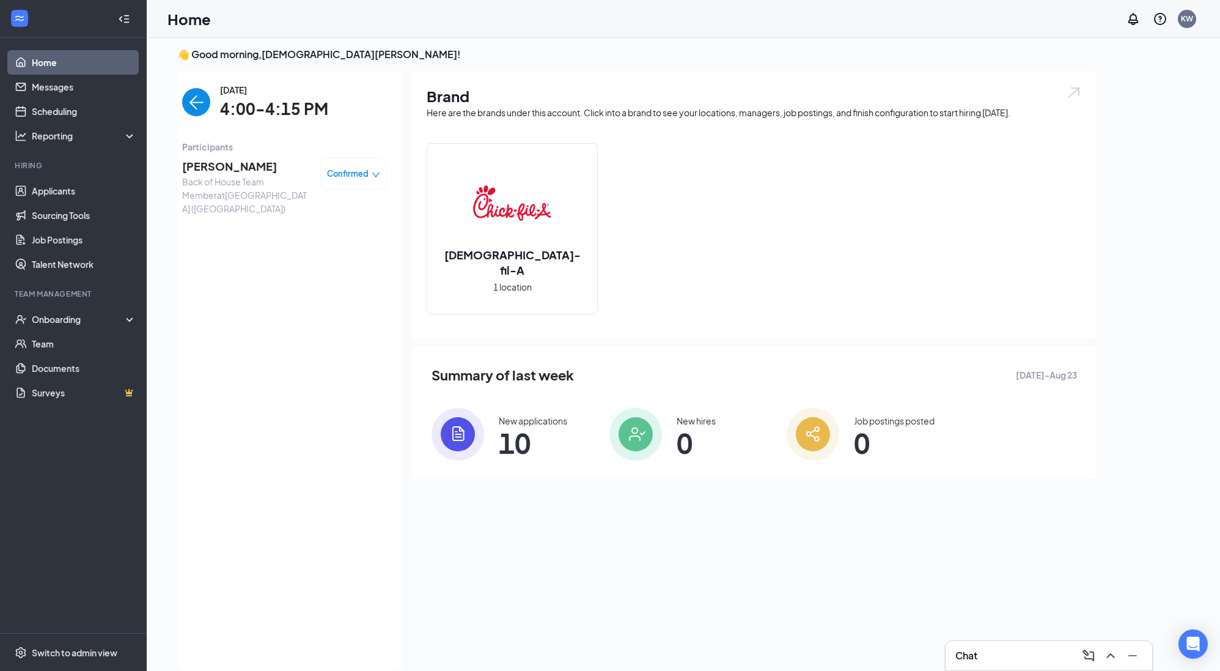
click at [197, 106] on img "back-button" at bounding box center [196, 102] width 28 height 28
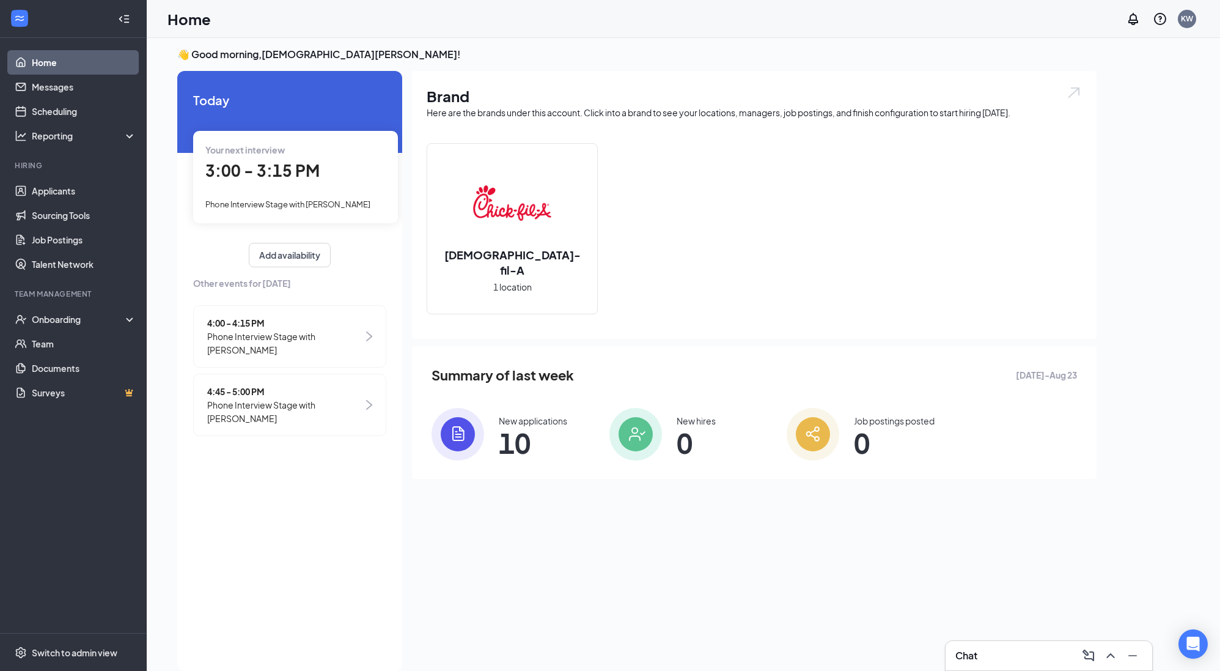
click at [251, 399] on span "Phone Interview Stage with [PERSON_NAME]" at bounding box center [285, 411] width 156 height 27
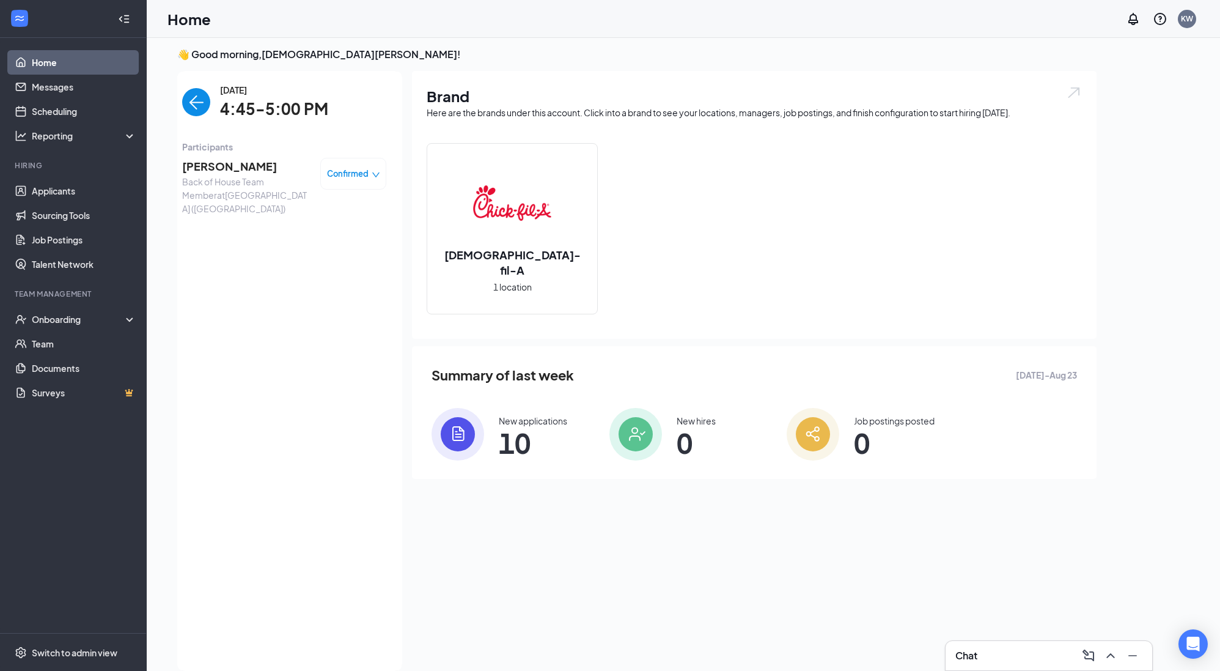
click at [202, 101] on img "back-button" at bounding box center [196, 102] width 28 height 28
